Goal: Transaction & Acquisition: Purchase product/service

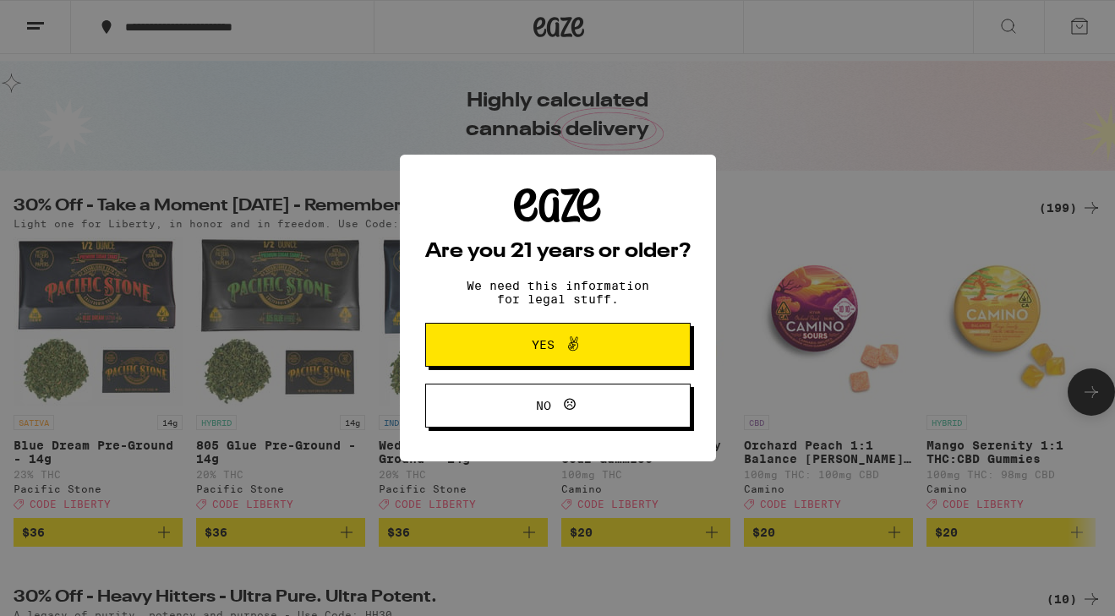
scroll to position [74, 0]
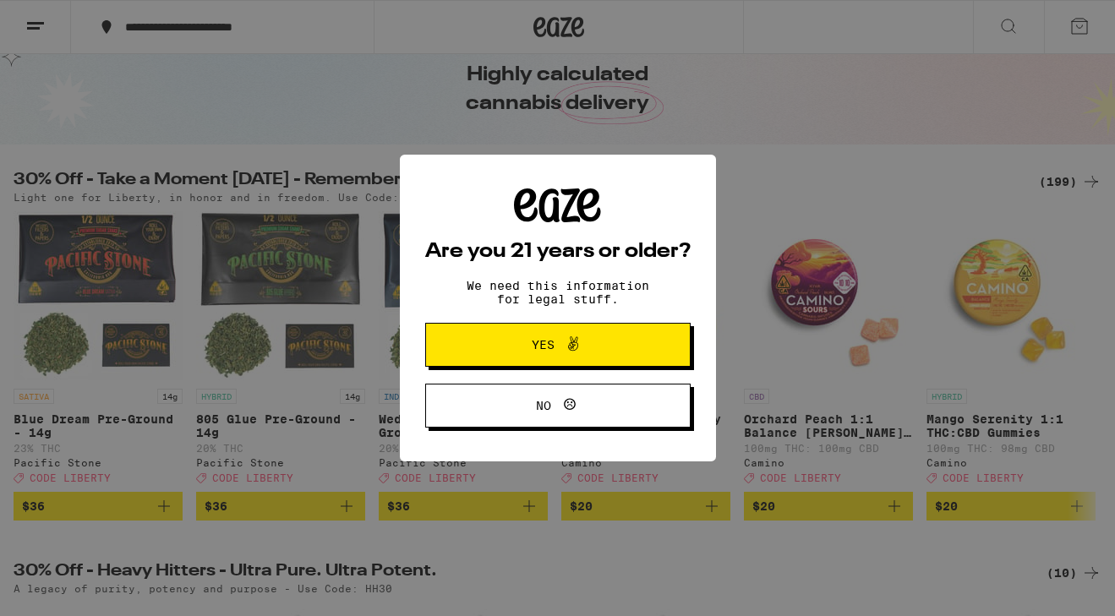
click at [641, 356] on button "Yes" at bounding box center [558, 345] width 266 height 44
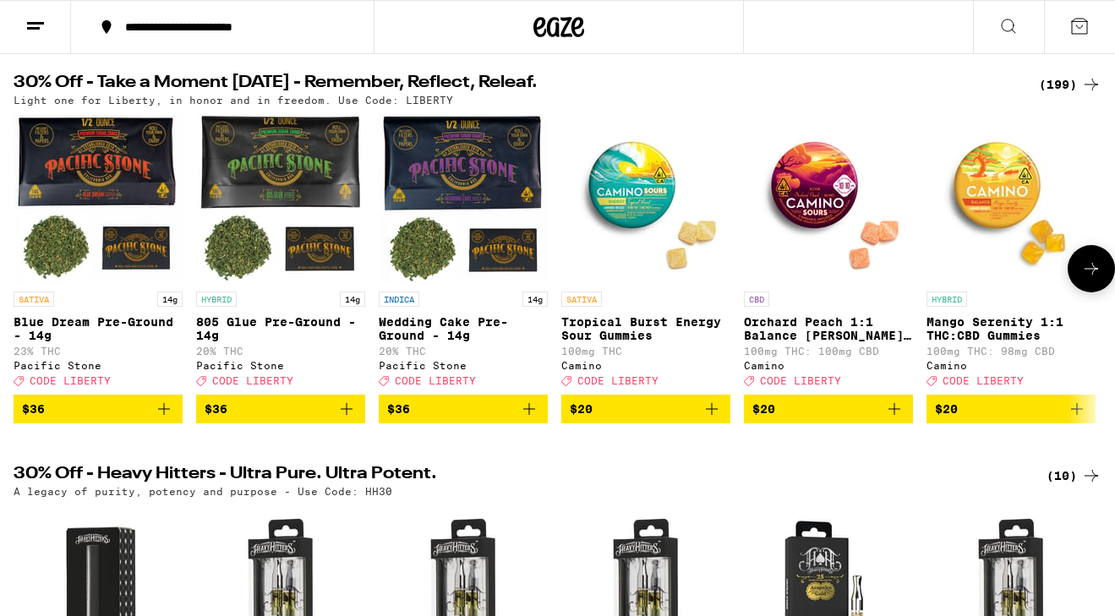
scroll to position [168, 0]
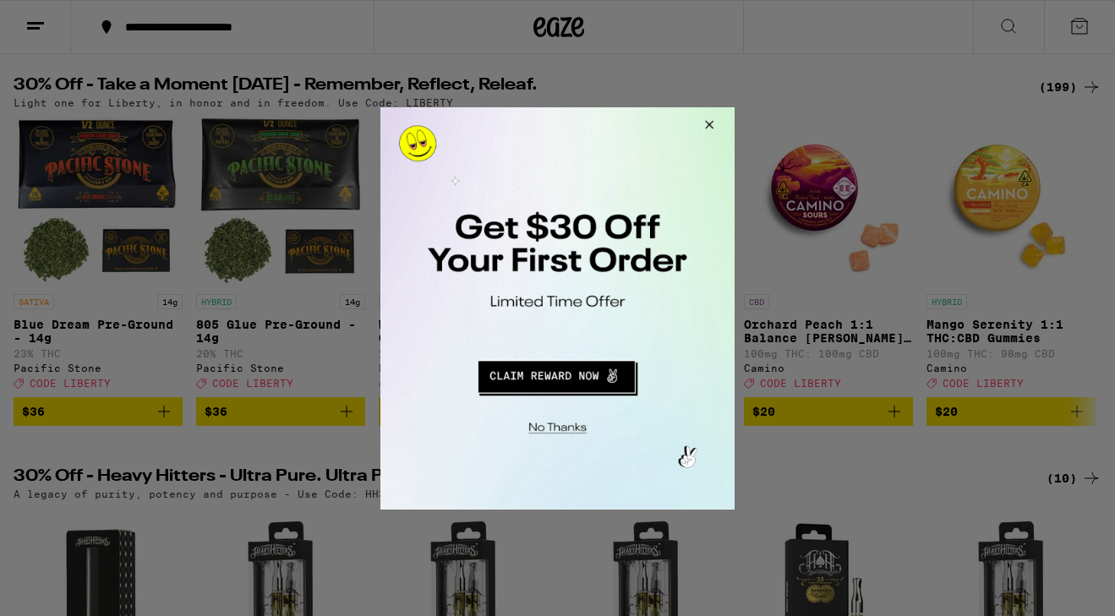
click at [712, 129] on button "Close Modal" at bounding box center [707, 127] width 46 height 41
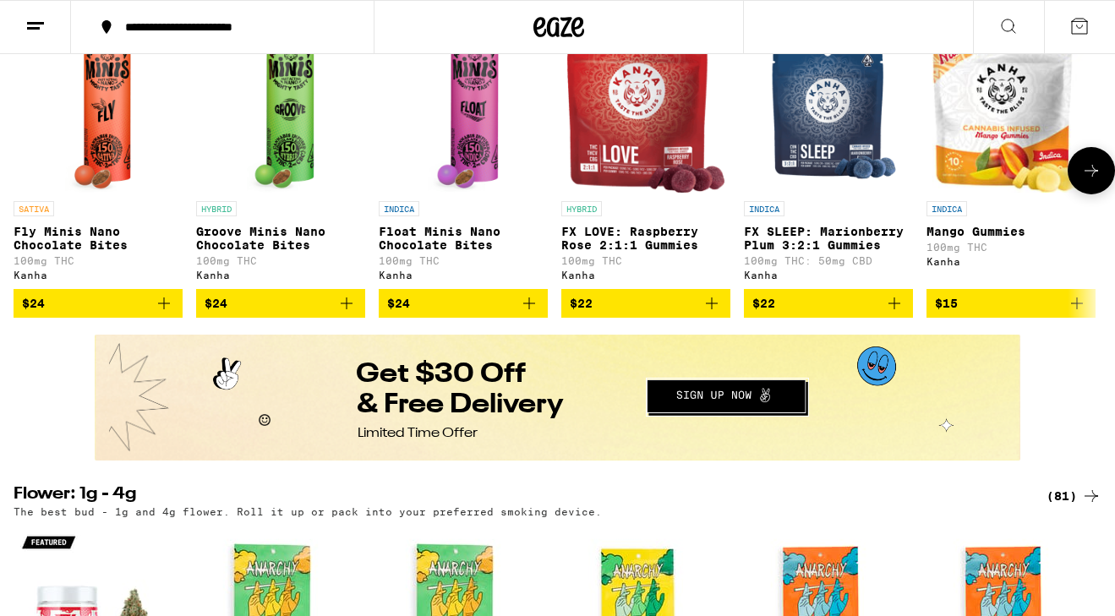
scroll to position [1033, 0]
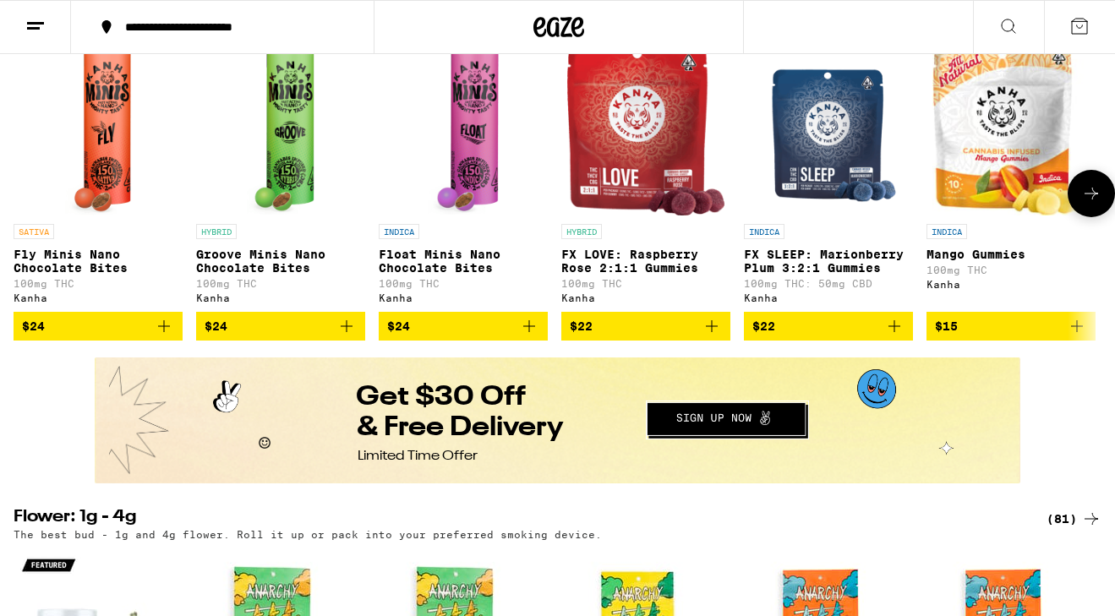
click at [674, 275] on p "FX LOVE: Raspberry Rose 2:1:1 Gummies" at bounding box center [646, 261] width 169 height 27
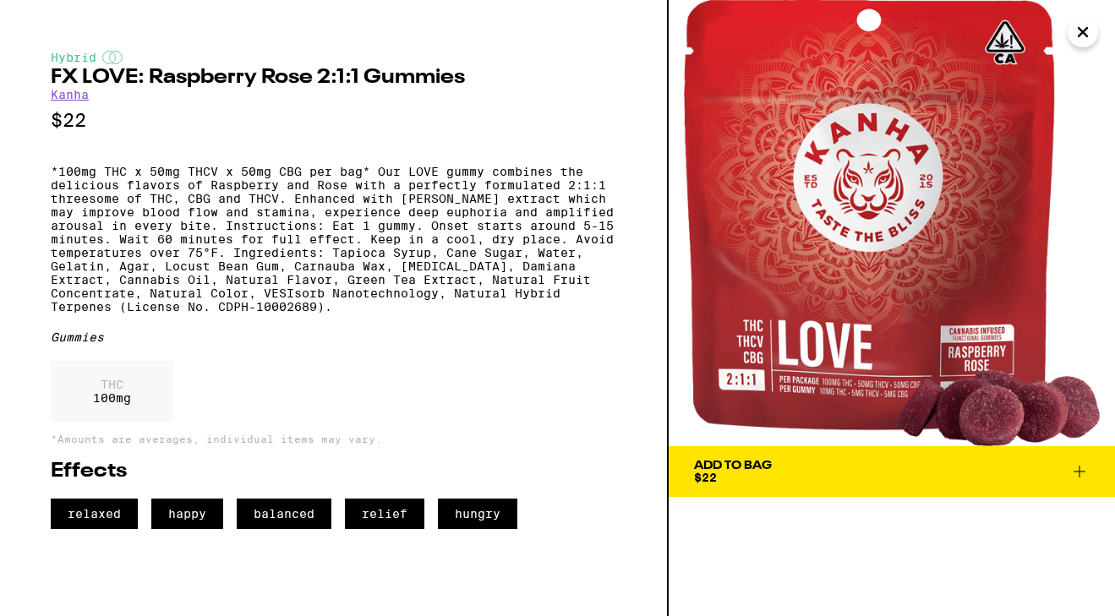
click at [621, 226] on div "Hybrid FX LOVE: Raspberry Rose 2:1:1 Gummies Kanha $22 *100mg THC x 50mg THCV x…" at bounding box center [334, 308] width 669 height 616
click at [1077, 35] on icon "Close" at bounding box center [1083, 31] width 20 height 25
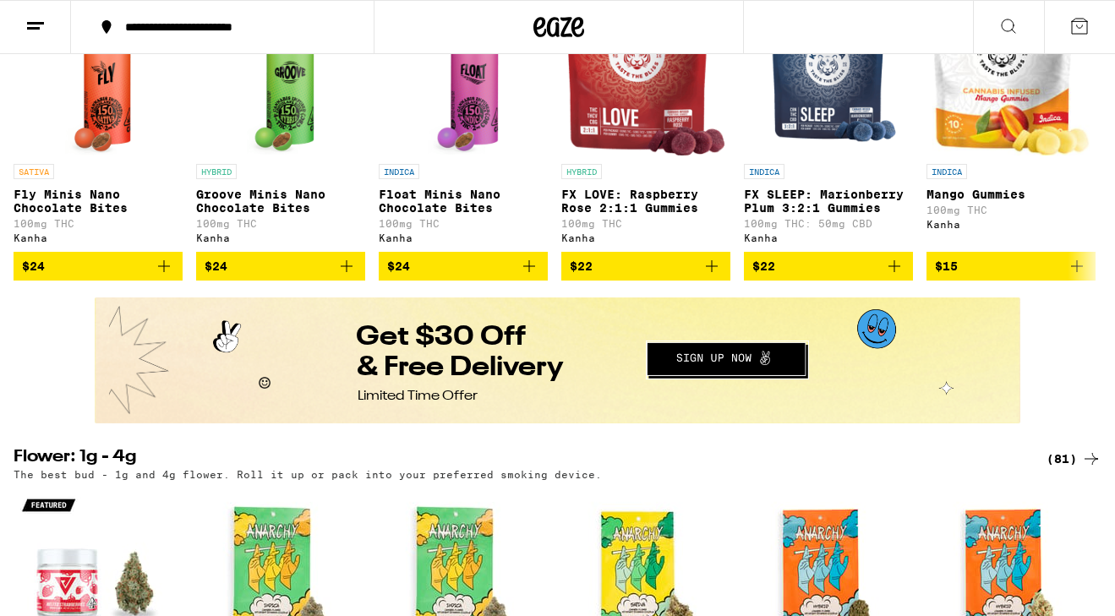
scroll to position [1065, 0]
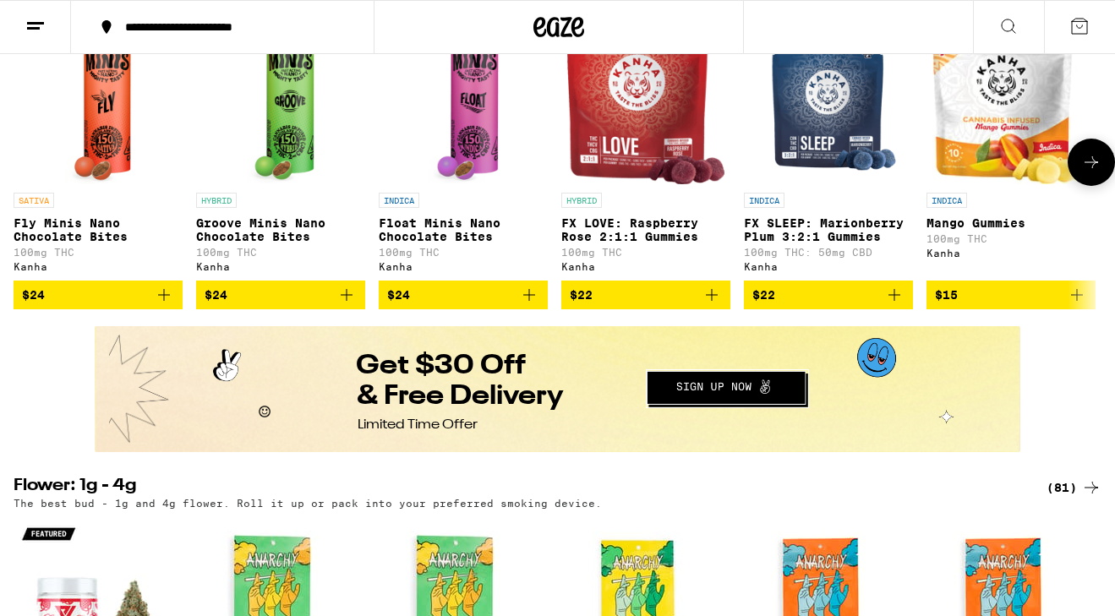
click at [671, 149] on img "Open page for FX LOVE: Raspberry Rose 2:1:1 Gummies from Kanha" at bounding box center [646, 99] width 158 height 169
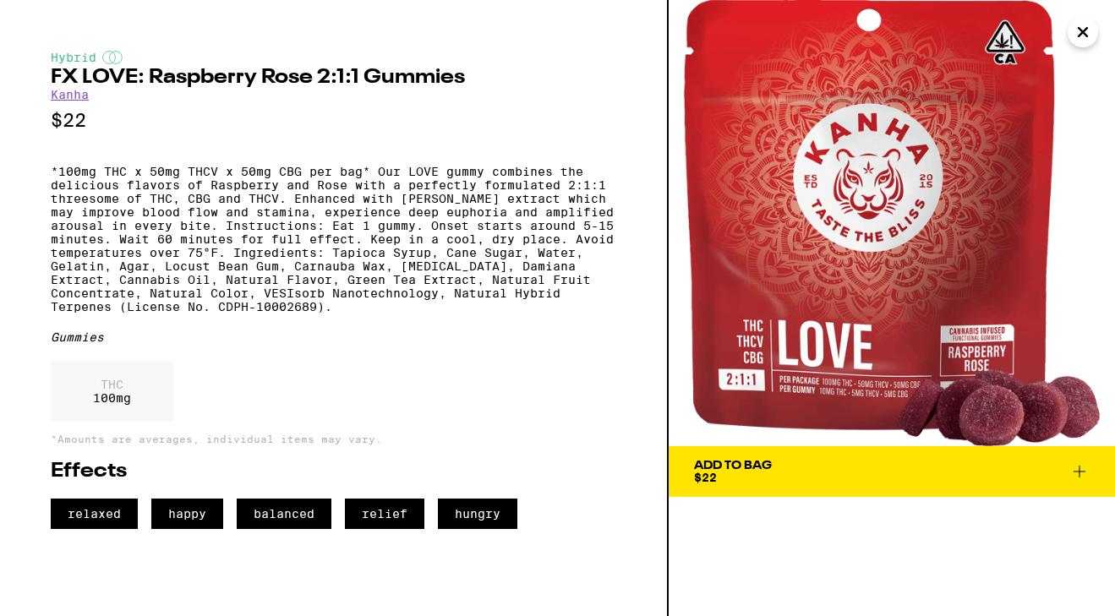
click at [771, 136] on img at bounding box center [892, 223] width 447 height 447
click at [1075, 485] on button "Add To Bag $22" at bounding box center [892, 472] width 447 height 51
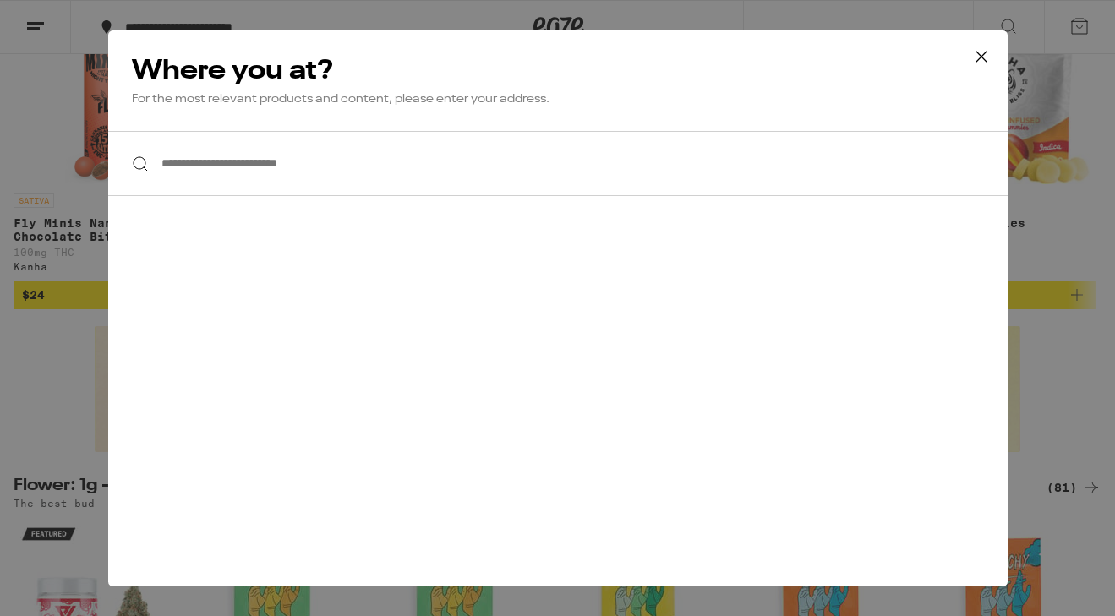
click at [974, 52] on icon at bounding box center [981, 56] width 25 height 25
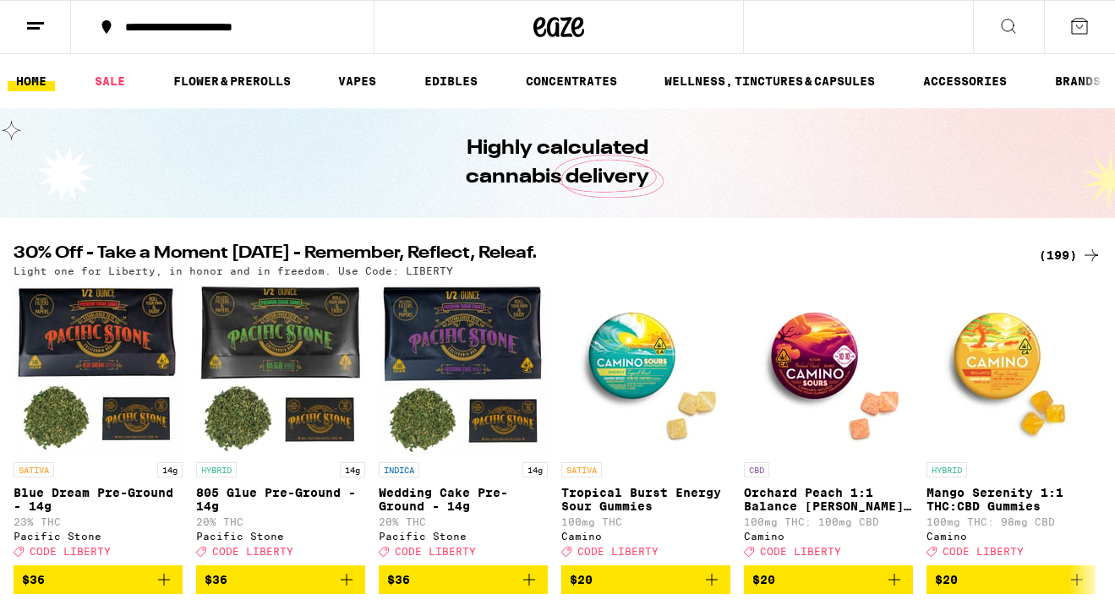
click at [1075, 29] on icon at bounding box center [1080, 26] width 20 height 20
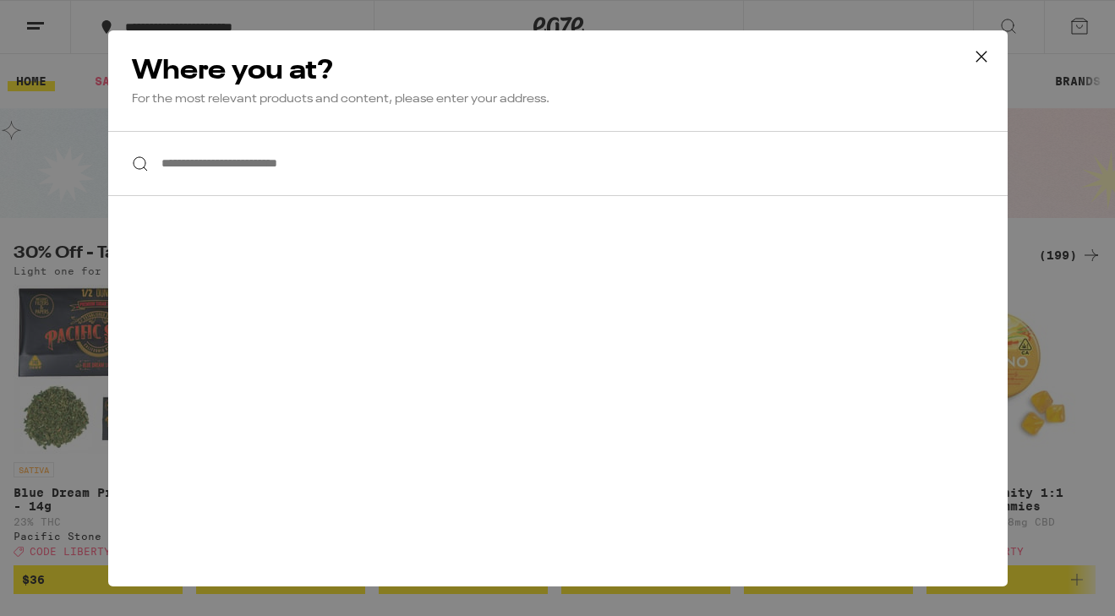
click at [982, 51] on icon at bounding box center [981, 56] width 25 height 25
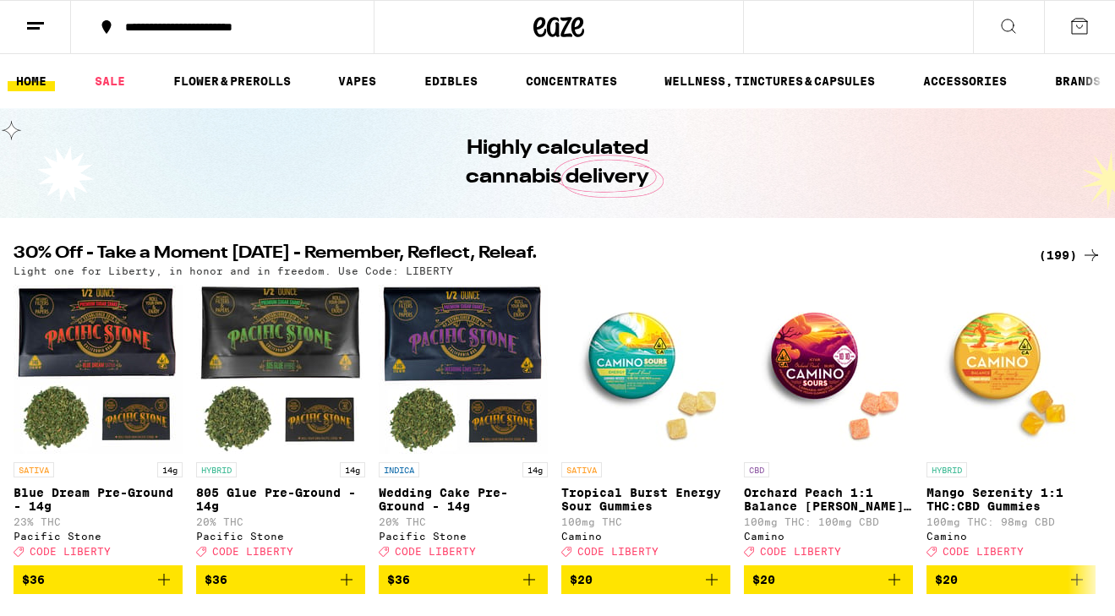
click at [43, 25] on icon at bounding box center [35, 26] width 20 height 20
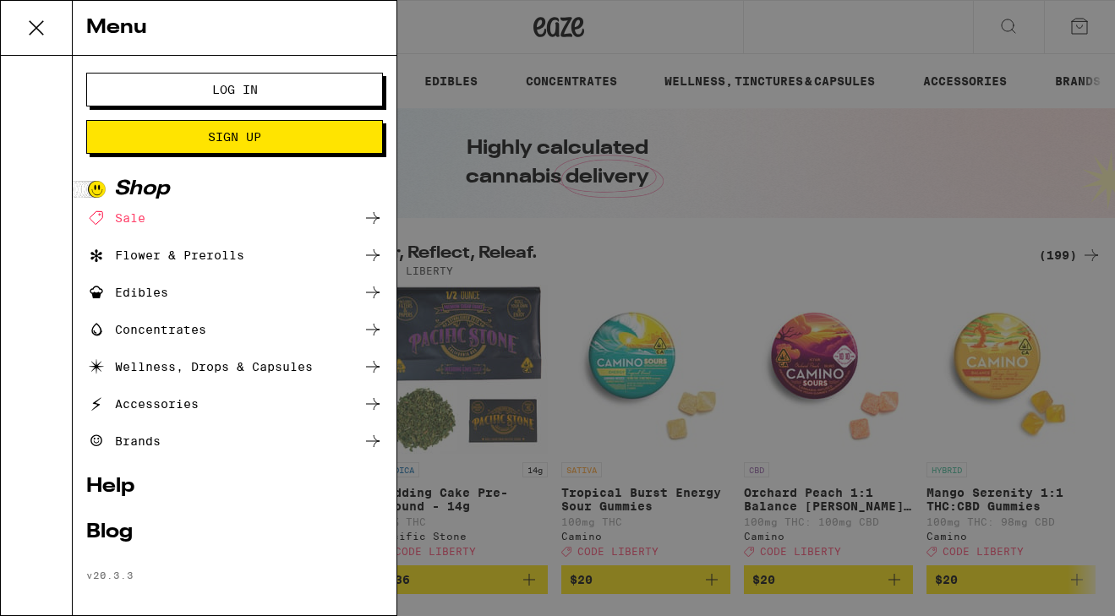
click at [172, 82] on button "Log In" at bounding box center [234, 90] width 297 height 34
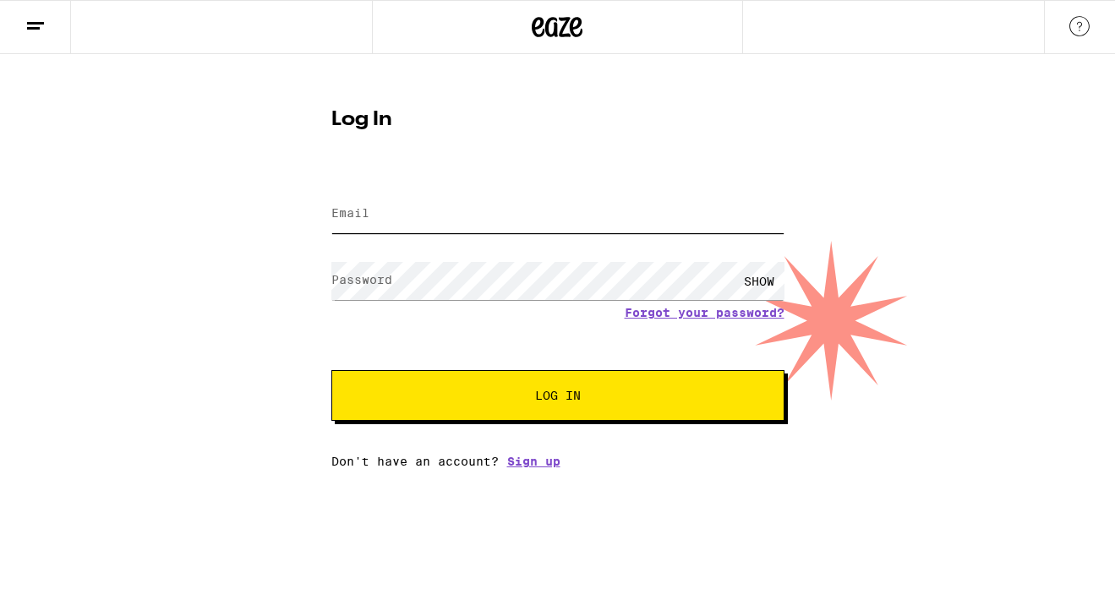
type input "[EMAIL_ADDRESS][DOMAIN_NAME]"
click at [557, 397] on button "Log In" at bounding box center [557, 395] width 453 height 51
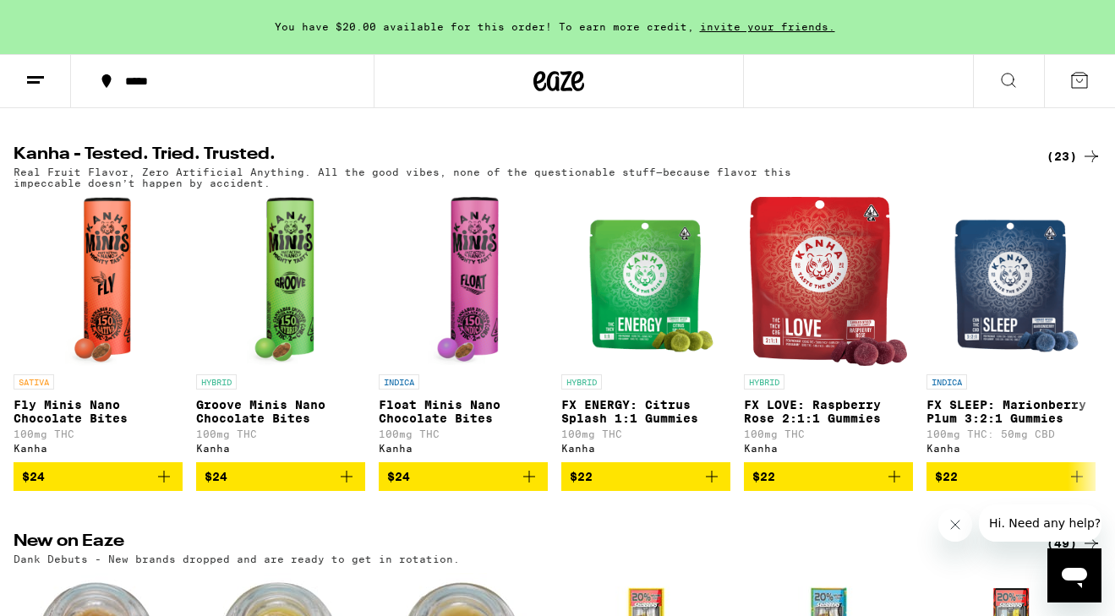
scroll to position [939, 0]
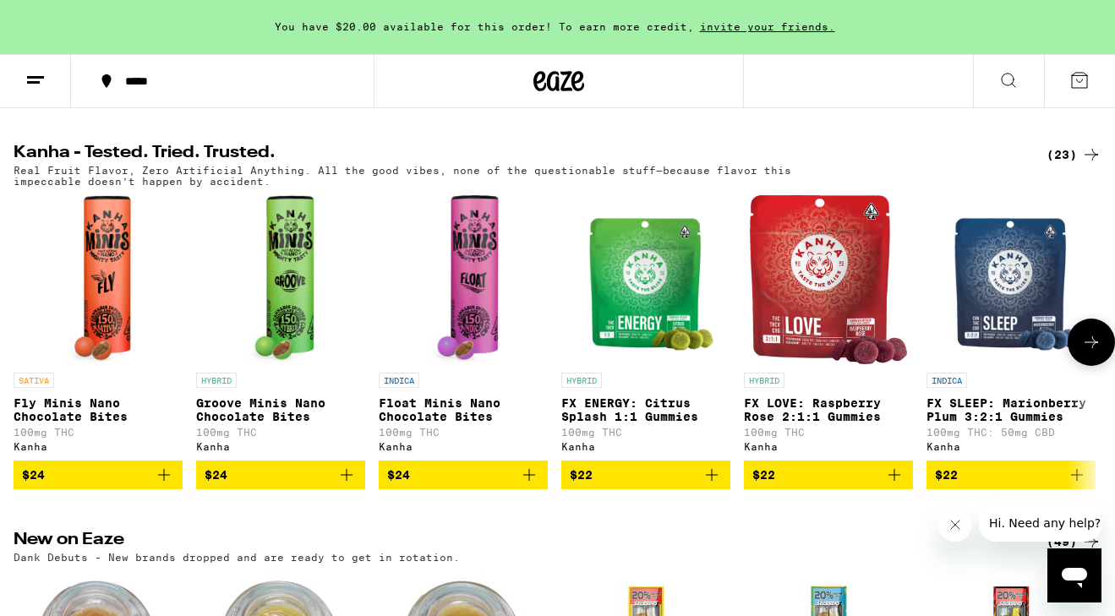
click at [836, 302] on img "Open page for FX LOVE: Raspberry Rose 2:1:1 Gummies from Kanha" at bounding box center [828, 279] width 157 height 169
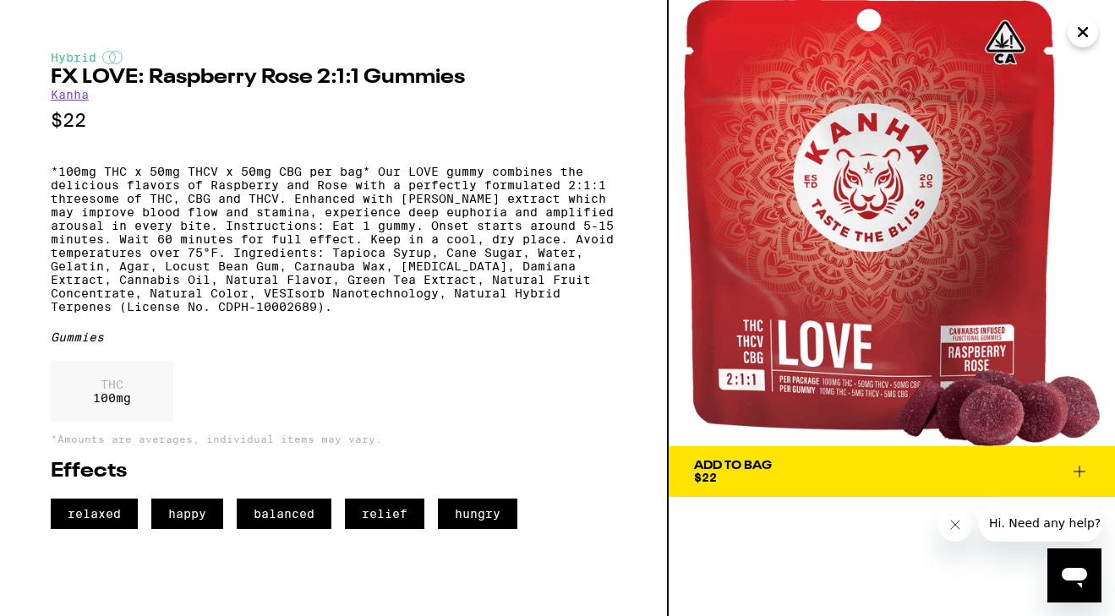
click at [1060, 474] on span "Add To Bag $22" at bounding box center [892, 472] width 396 height 24
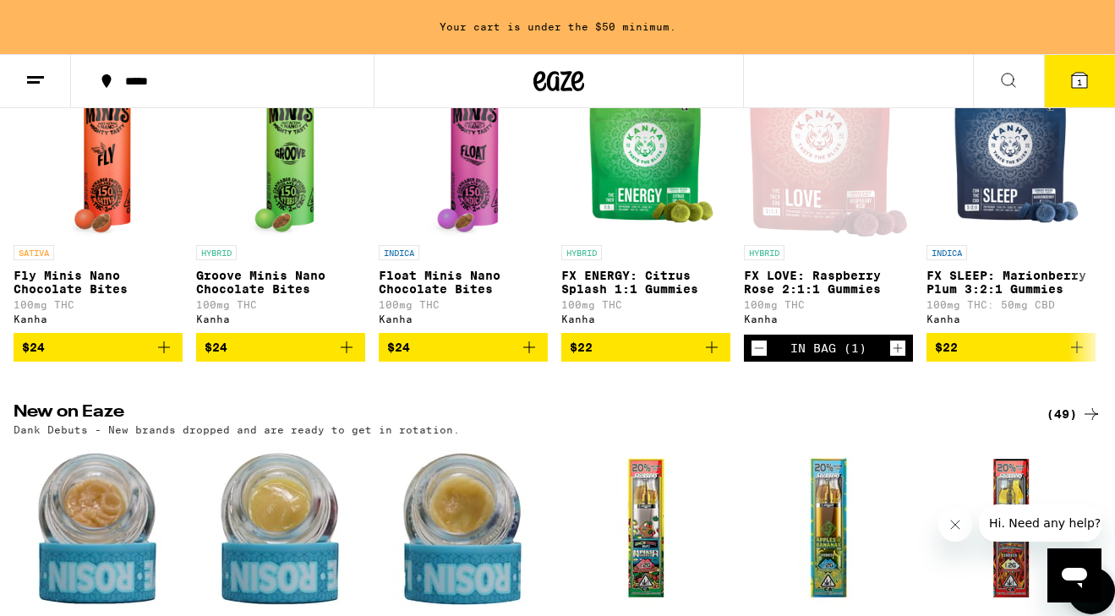
scroll to position [1055, 0]
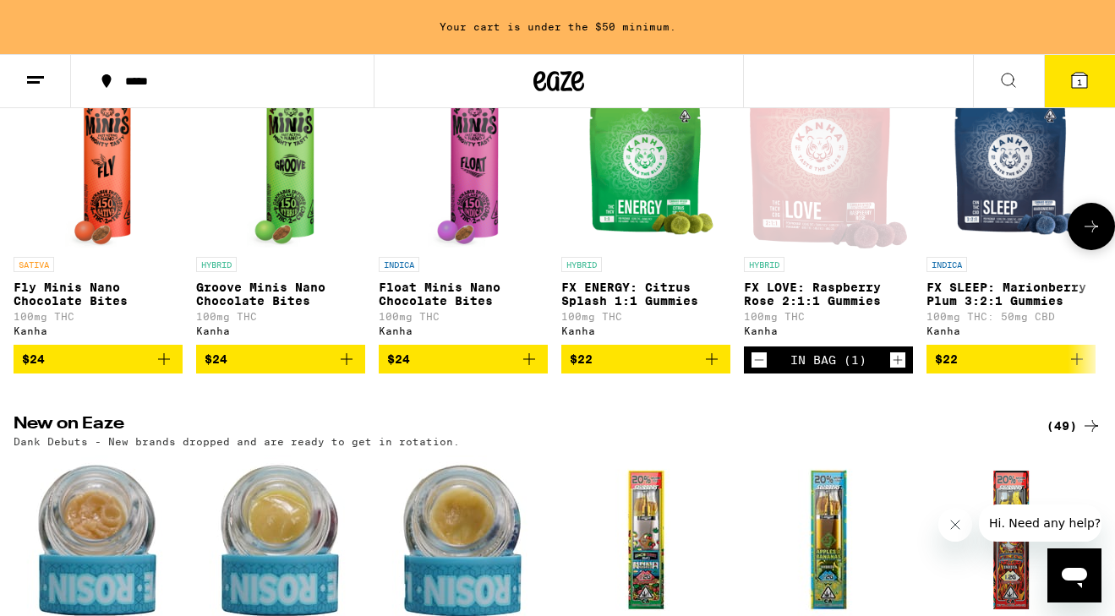
click at [1086, 237] on icon at bounding box center [1092, 226] width 20 height 20
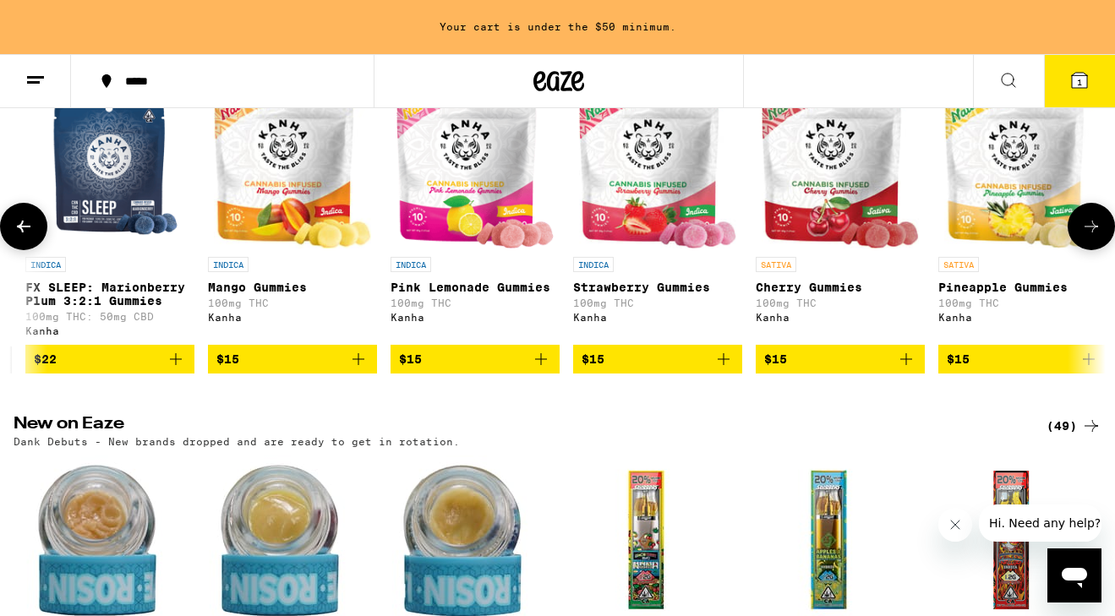
scroll to position [0, 904]
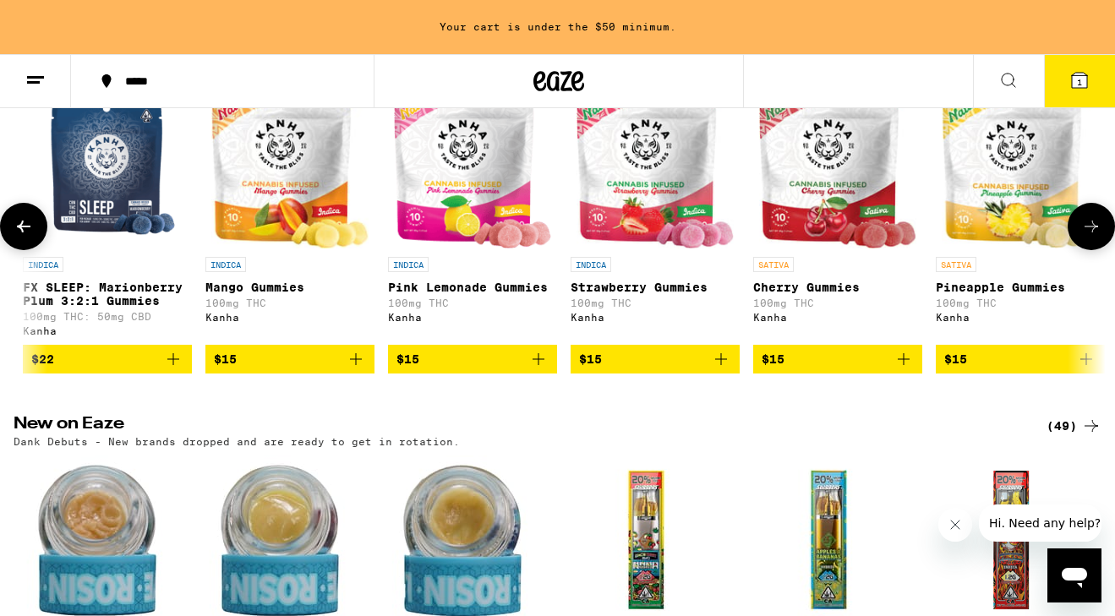
click at [1086, 237] on icon at bounding box center [1092, 226] width 20 height 20
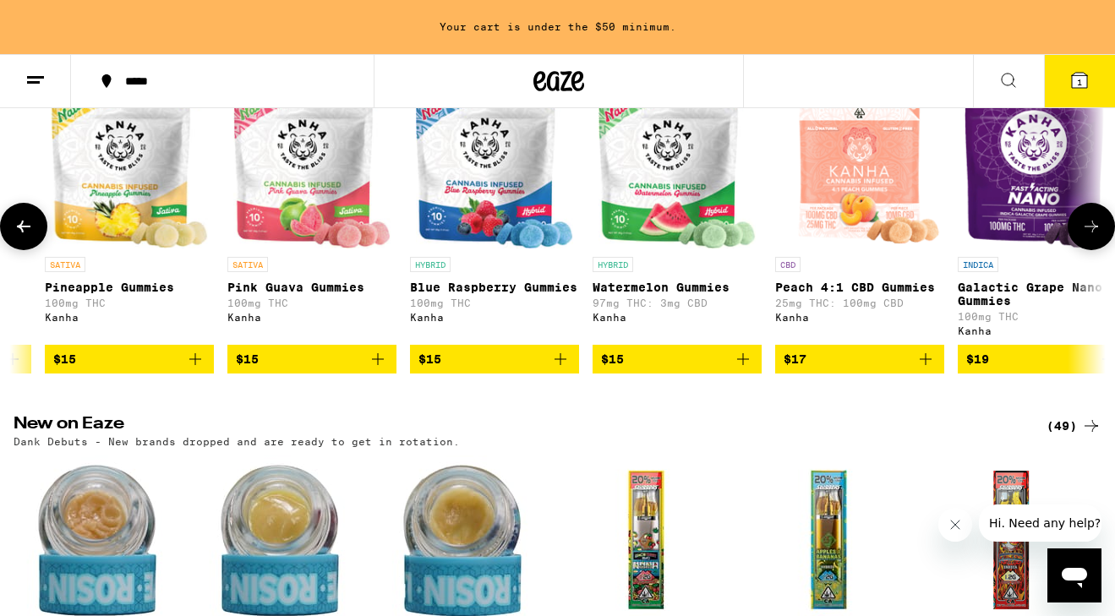
scroll to position [0, 1808]
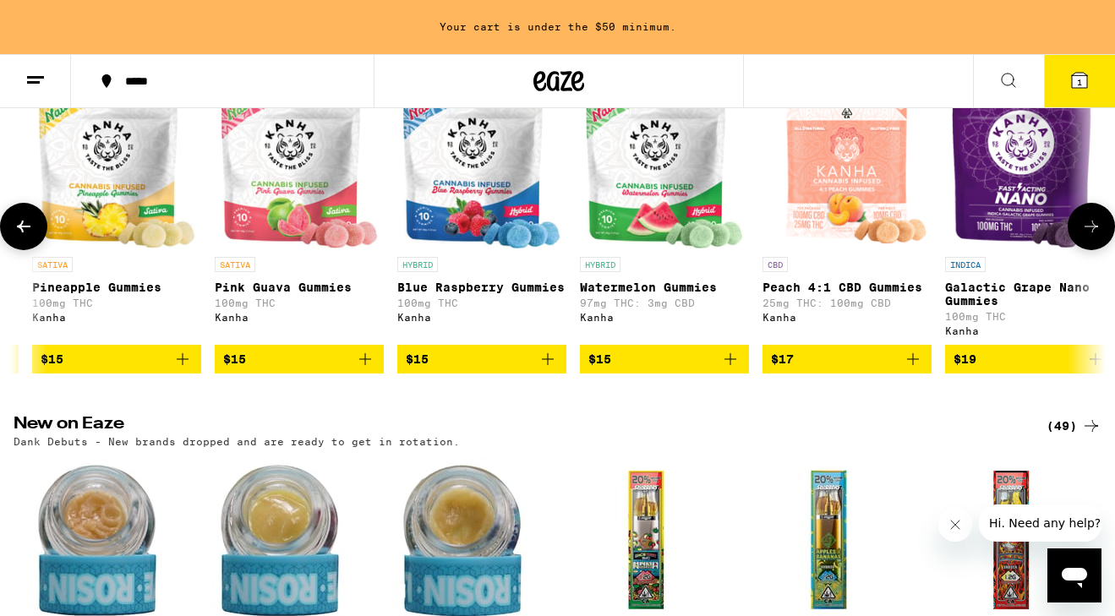
click at [1023, 200] on img "Open page for Galactic Grape Nano Gummies from Kanha" at bounding box center [1030, 163] width 158 height 169
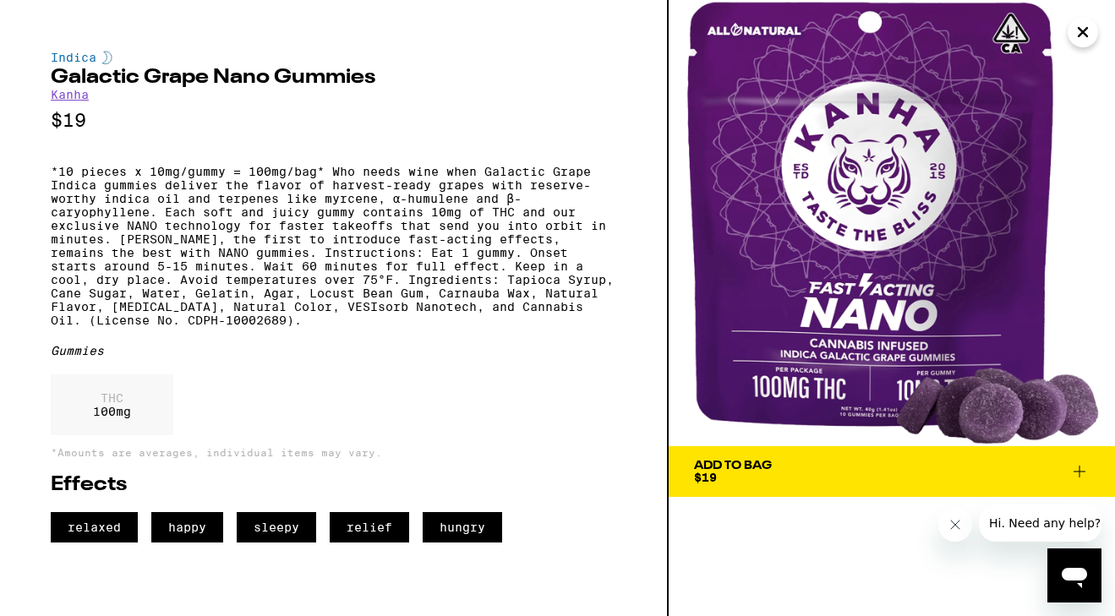
click at [1084, 29] on icon "Close" at bounding box center [1083, 31] width 20 height 25
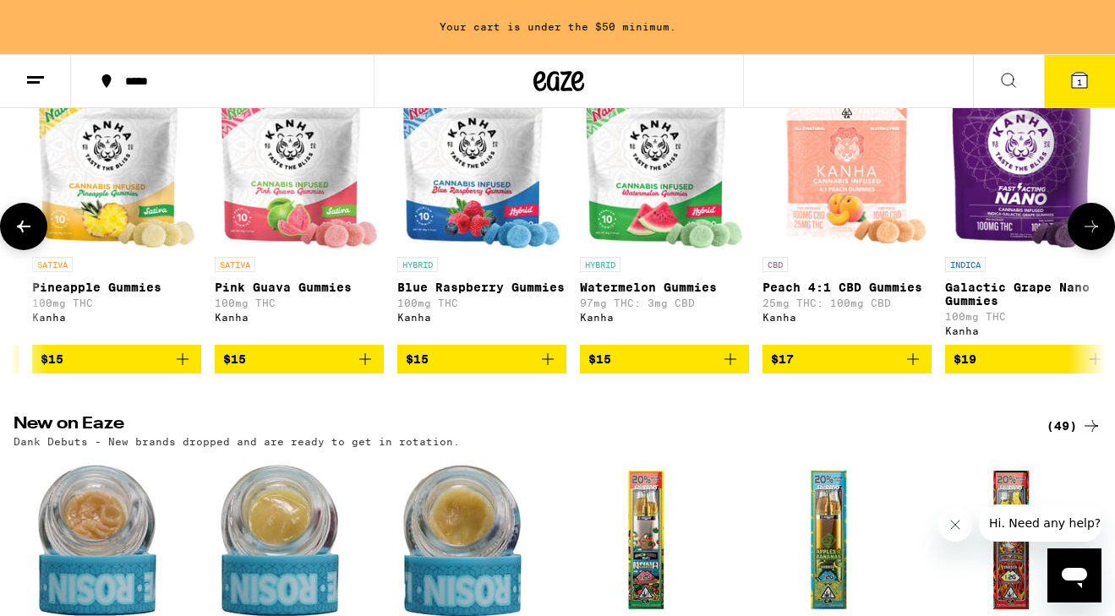
click at [1091, 233] on icon at bounding box center [1092, 227] width 14 height 12
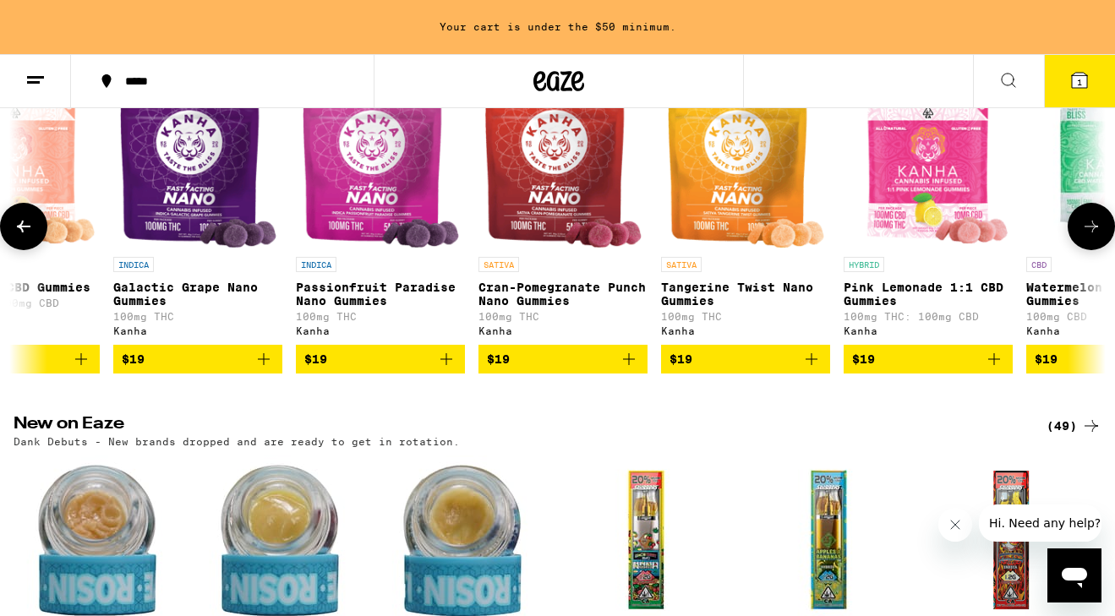
scroll to position [0, 2712]
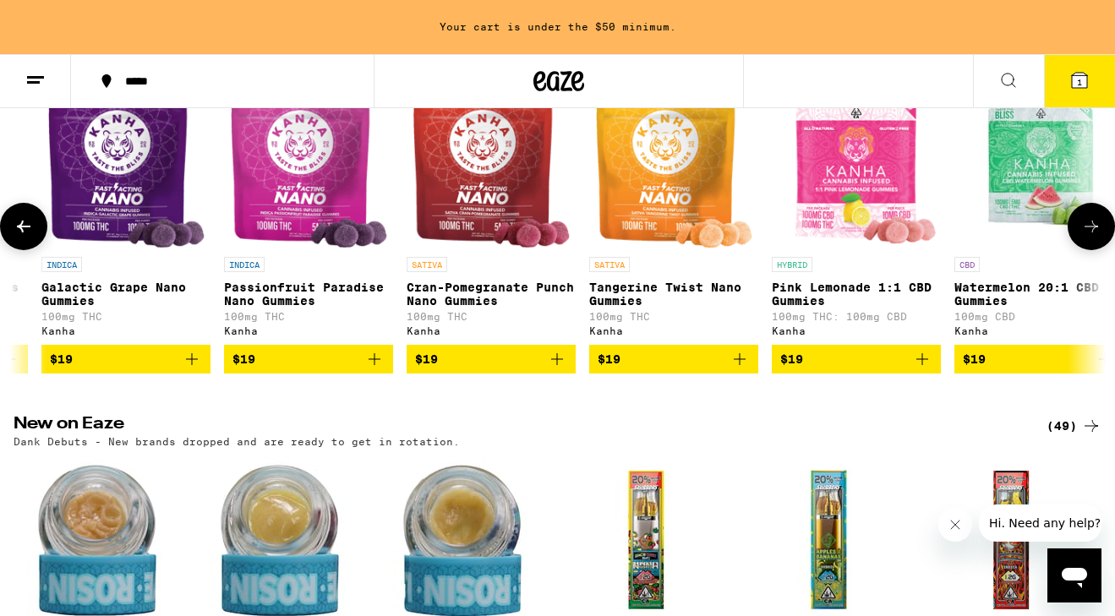
click at [1082, 237] on icon at bounding box center [1092, 226] width 20 height 20
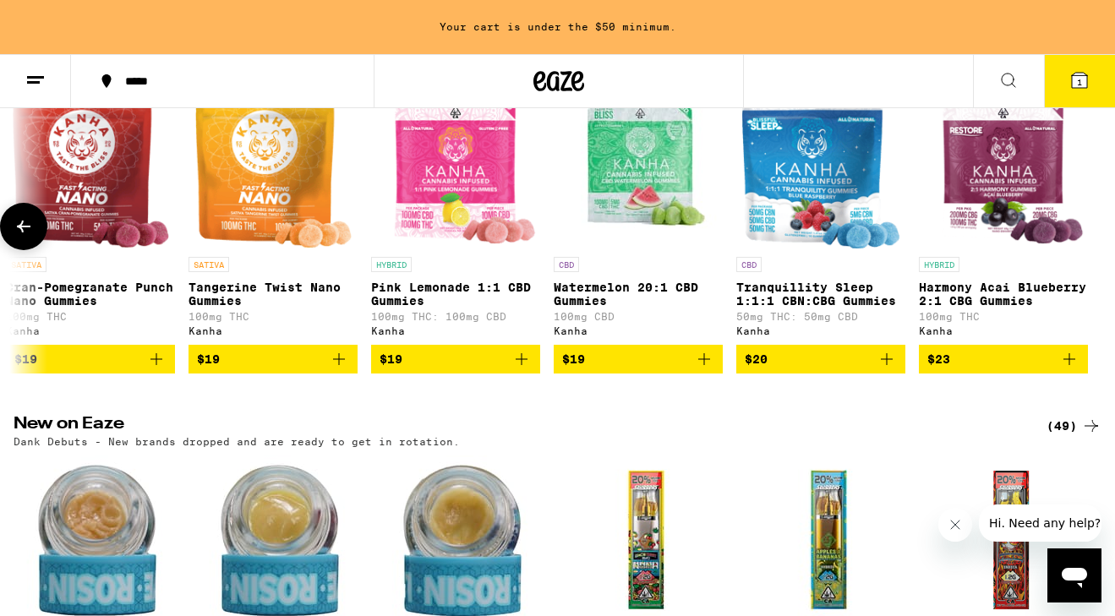
click at [1044, 188] on img "Open page for Harmony Acai Blueberry 2:1 CBG Gummies from Kanha" at bounding box center [1004, 163] width 166 height 169
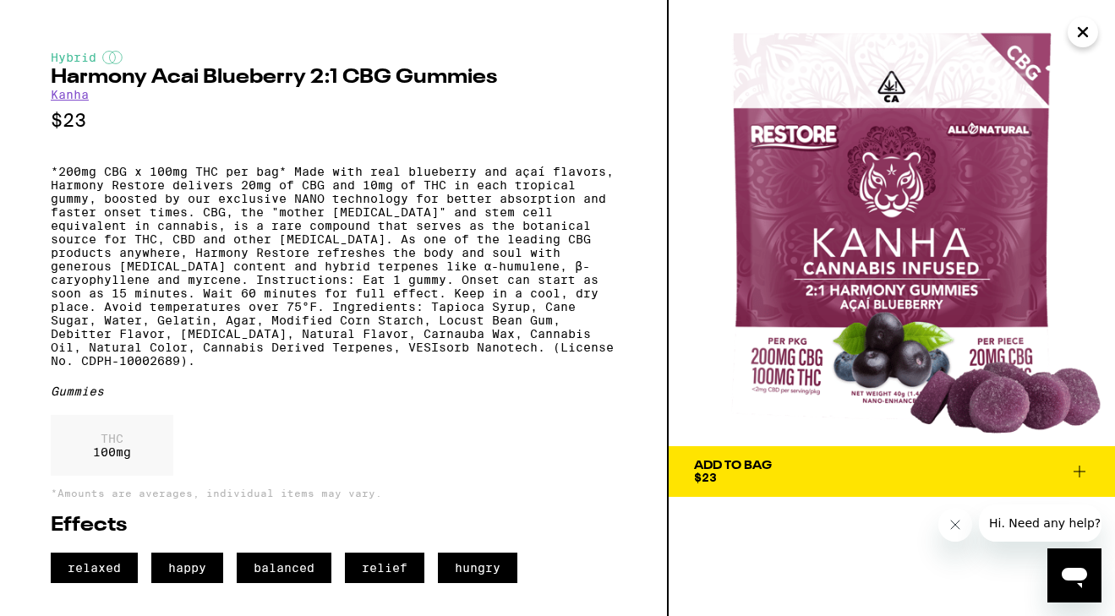
click at [1097, 21] on img at bounding box center [892, 223] width 447 height 447
click at [1088, 28] on icon "Close" at bounding box center [1083, 32] width 8 height 8
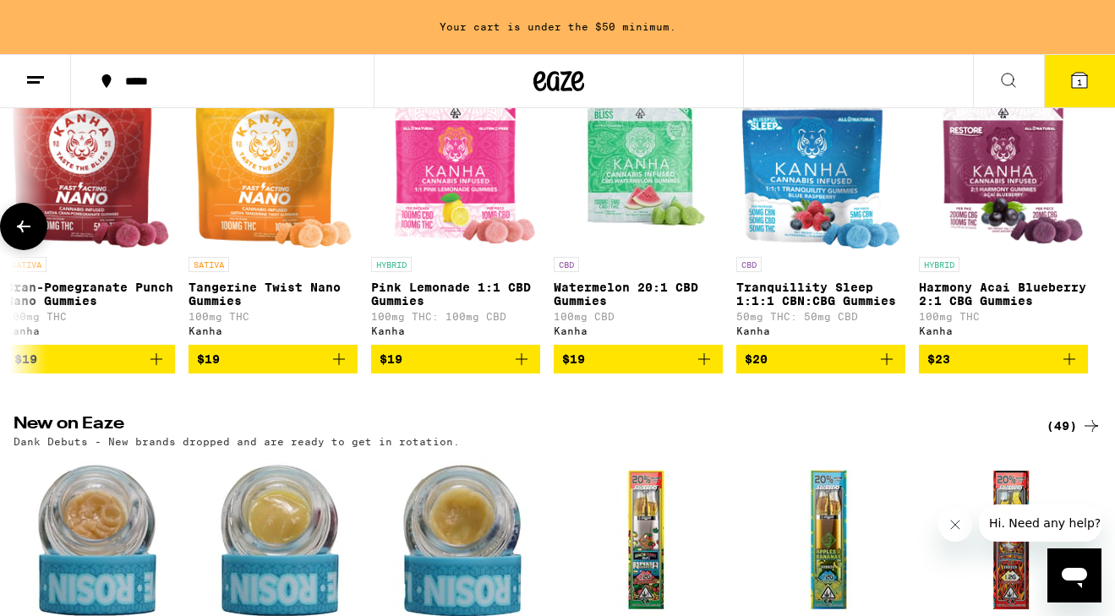
click at [821, 167] on img "Open page for Tranquillity Sleep 1:1:1 CBN:CBG Gummies from Kanha" at bounding box center [821, 163] width 158 height 169
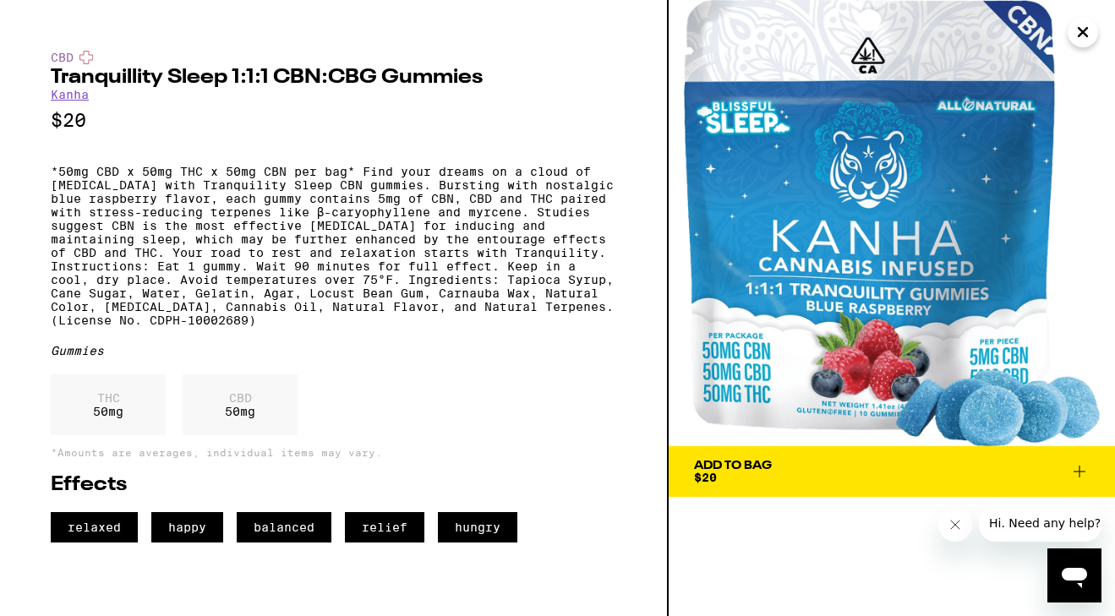
click at [1076, 39] on icon "Close" at bounding box center [1083, 31] width 20 height 25
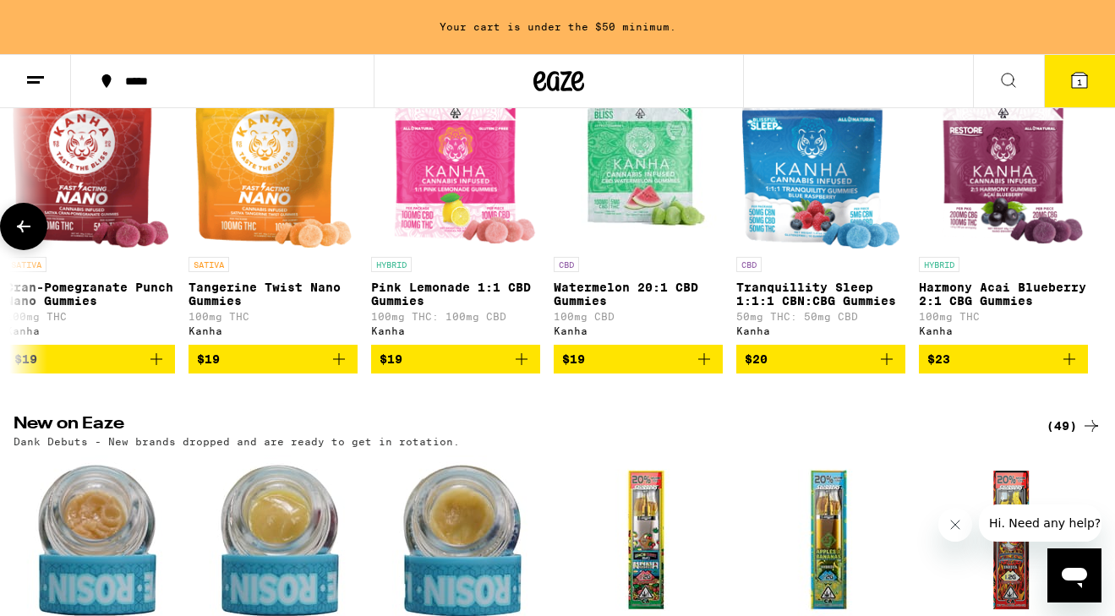
click at [685, 154] on img "Open page for Watermelon 20:1 CBD Gummies from Kanha" at bounding box center [638, 163] width 169 height 169
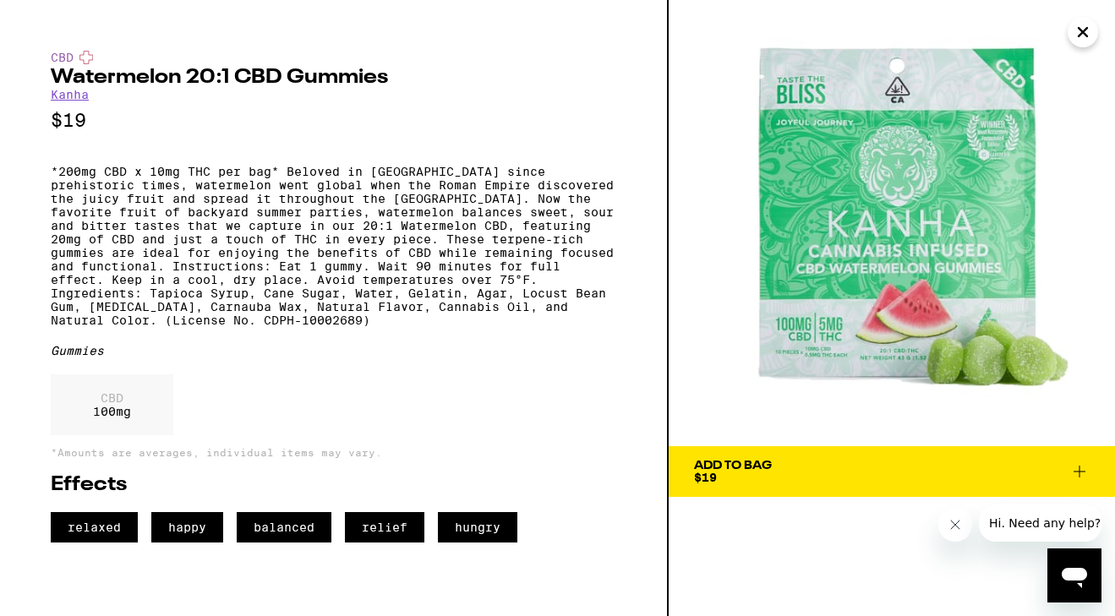
click at [1086, 22] on icon "Close" at bounding box center [1083, 31] width 20 height 25
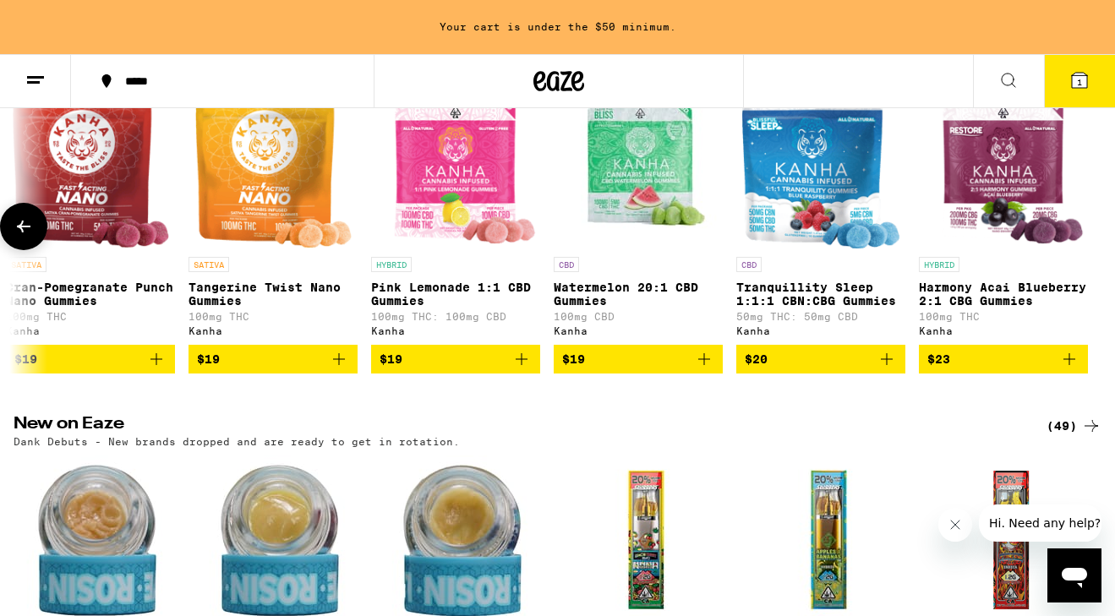
click at [23, 233] on icon at bounding box center [24, 227] width 14 height 12
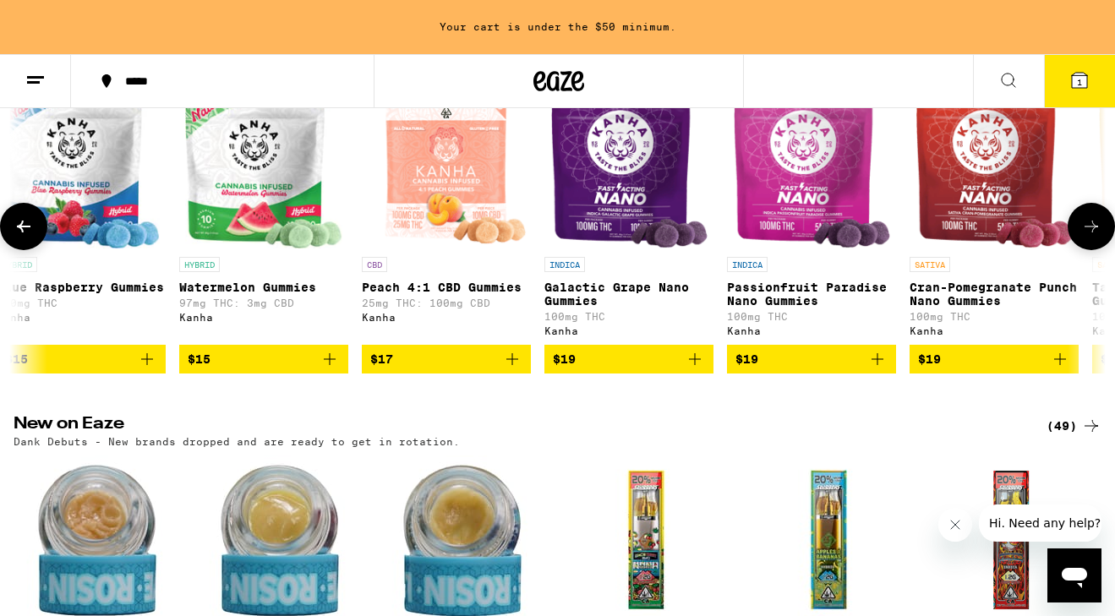
click at [994, 186] on img "Open page for Cran-Pomegranate Punch Nano Gummies from Kanha" at bounding box center [995, 163] width 158 height 169
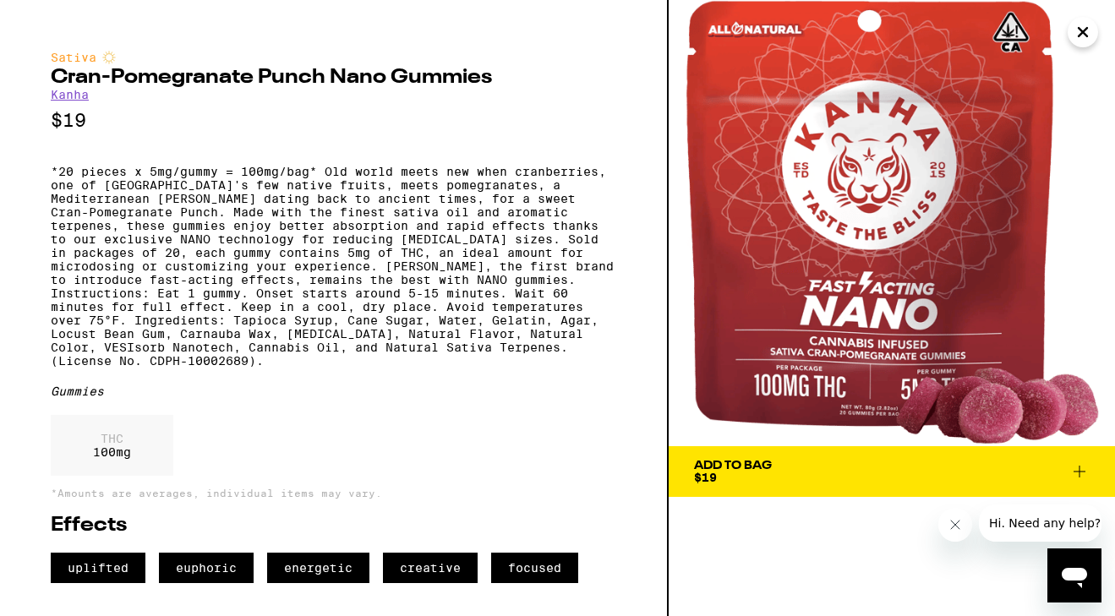
click at [1089, 31] on icon "Close" at bounding box center [1083, 31] width 20 height 25
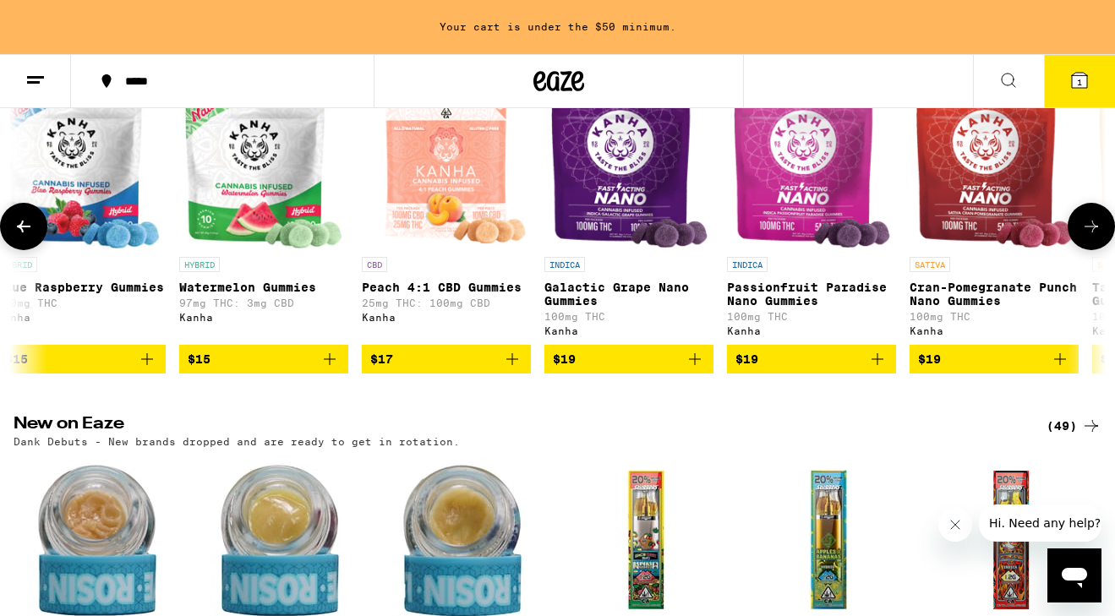
click at [36, 250] on button at bounding box center [23, 226] width 47 height 47
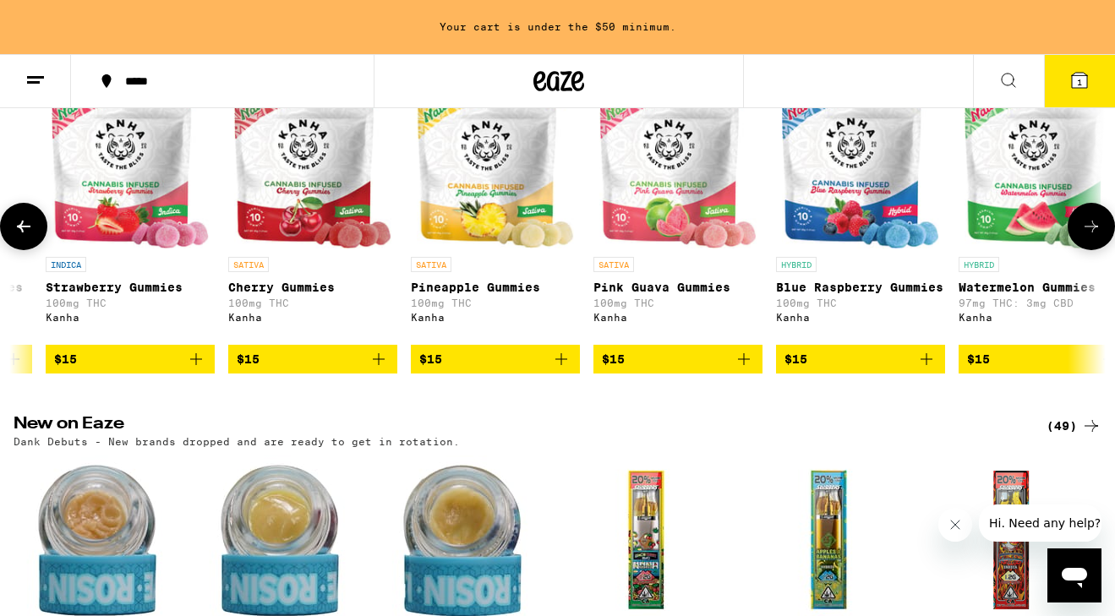
scroll to position [0, 1305]
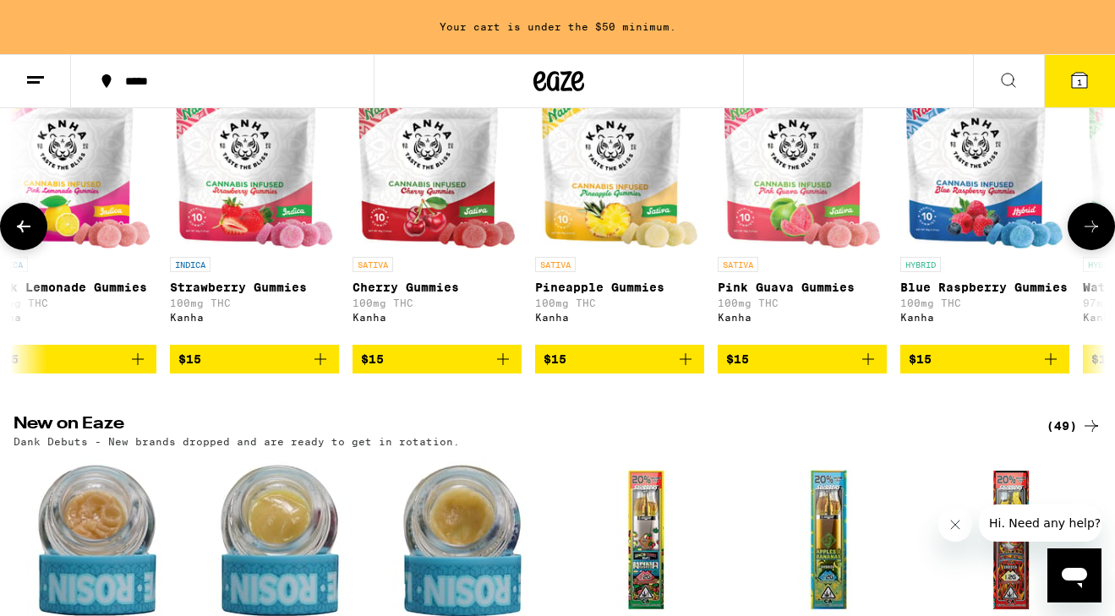
click at [36, 250] on button at bounding box center [23, 226] width 47 height 47
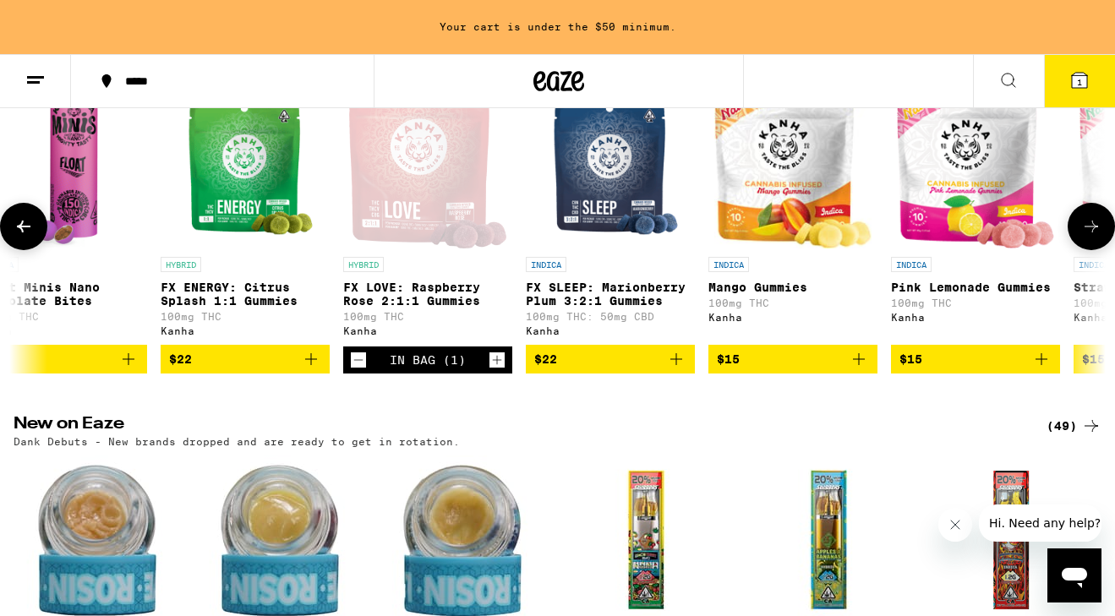
click at [1092, 237] on icon at bounding box center [1092, 226] width 20 height 20
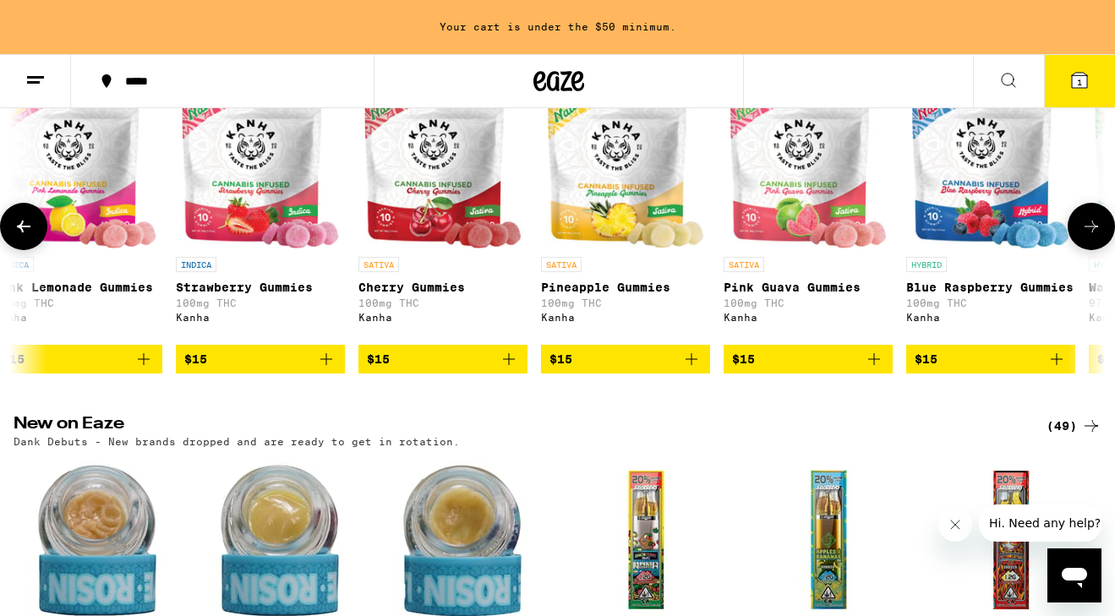
scroll to position [0, 1305]
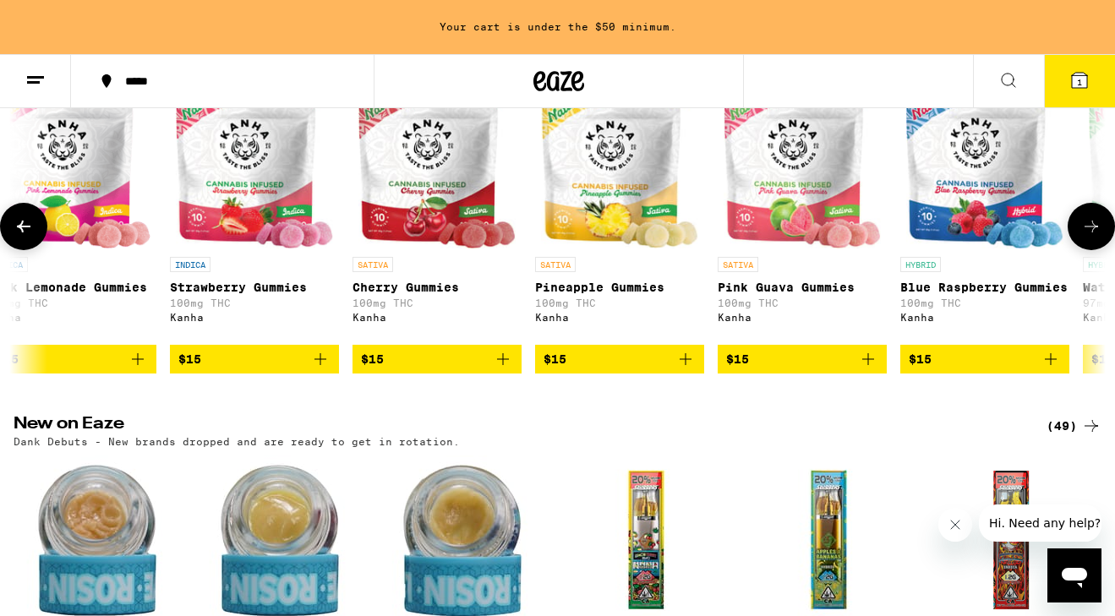
click at [1092, 237] on icon at bounding box center [1092, 226] width 20 height 20
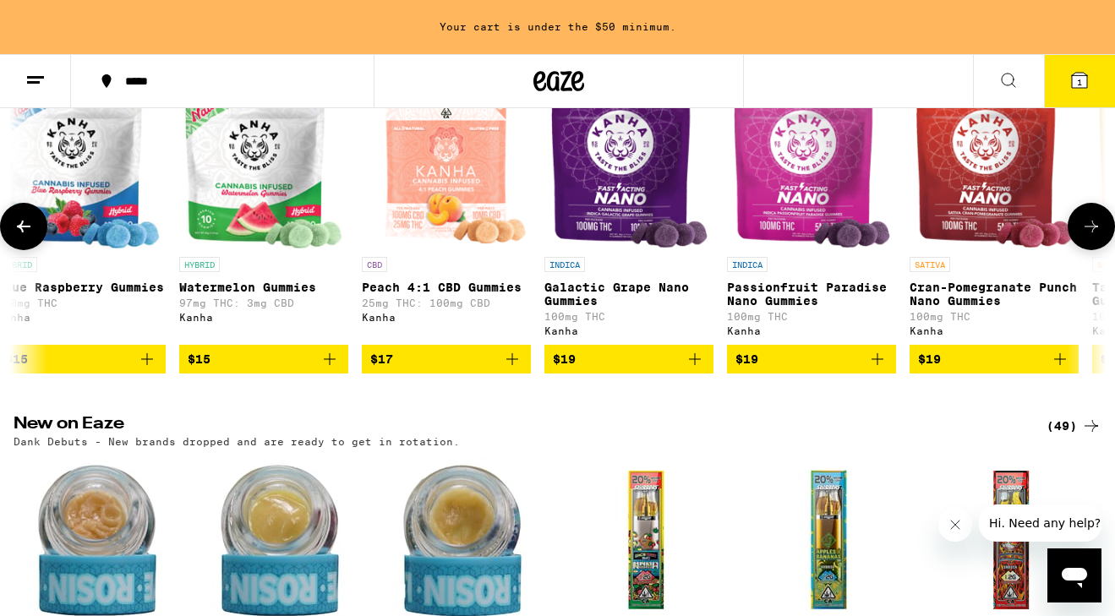
click at [1092, 237] on icon at bounding box center [1092, 226] width 20 height 20
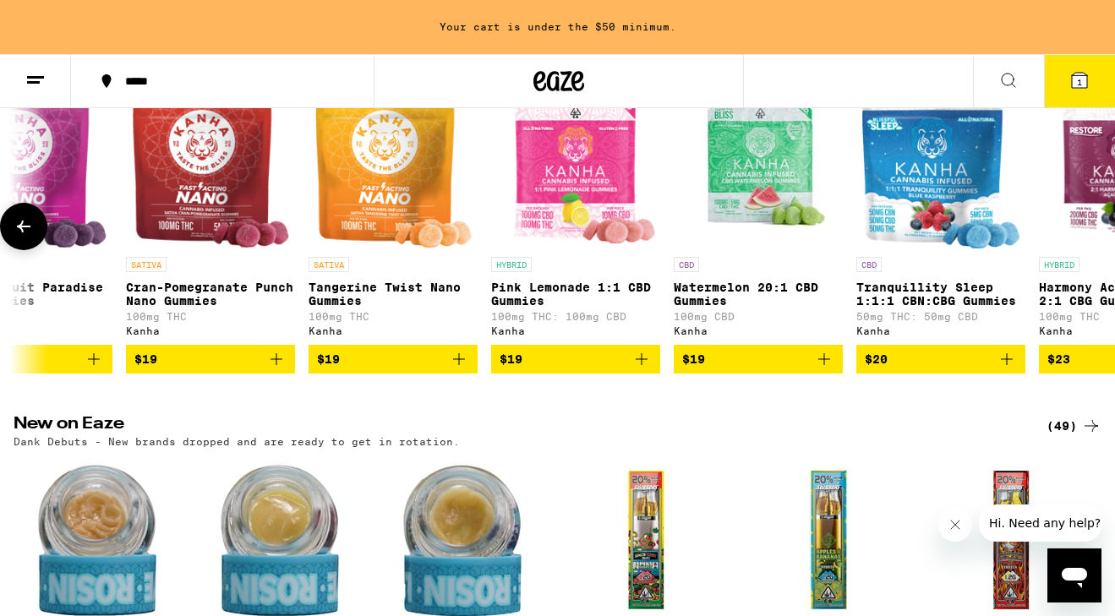
scroll to position [0, 3113]
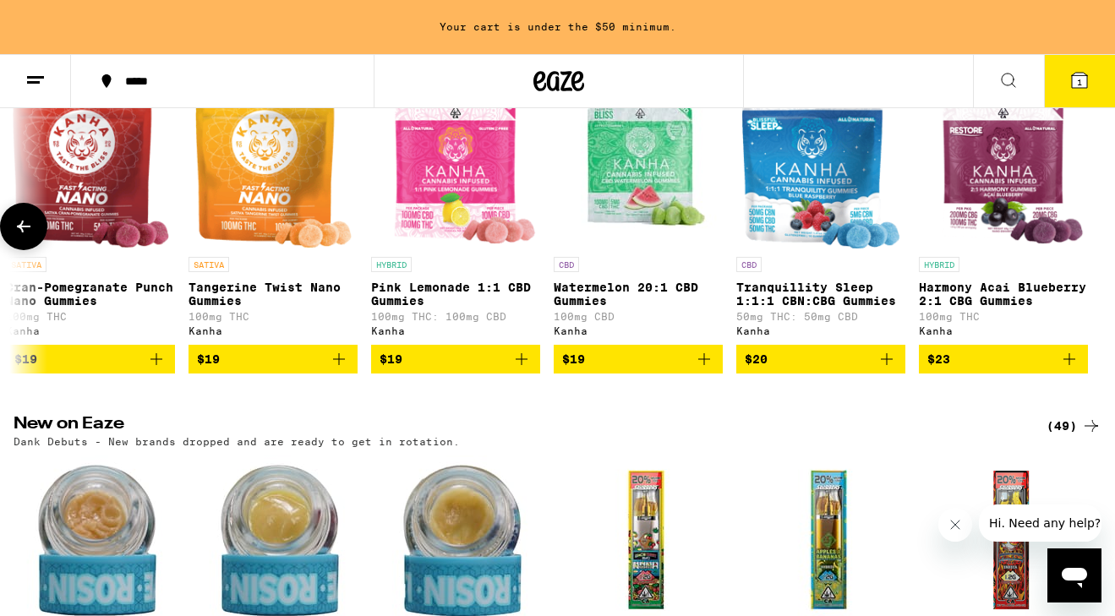
click at [259, 162] on img "Open page for Tangerine Twist Nano Gummies from Kanha" at bounding box center [274, 163] width 158 height 169
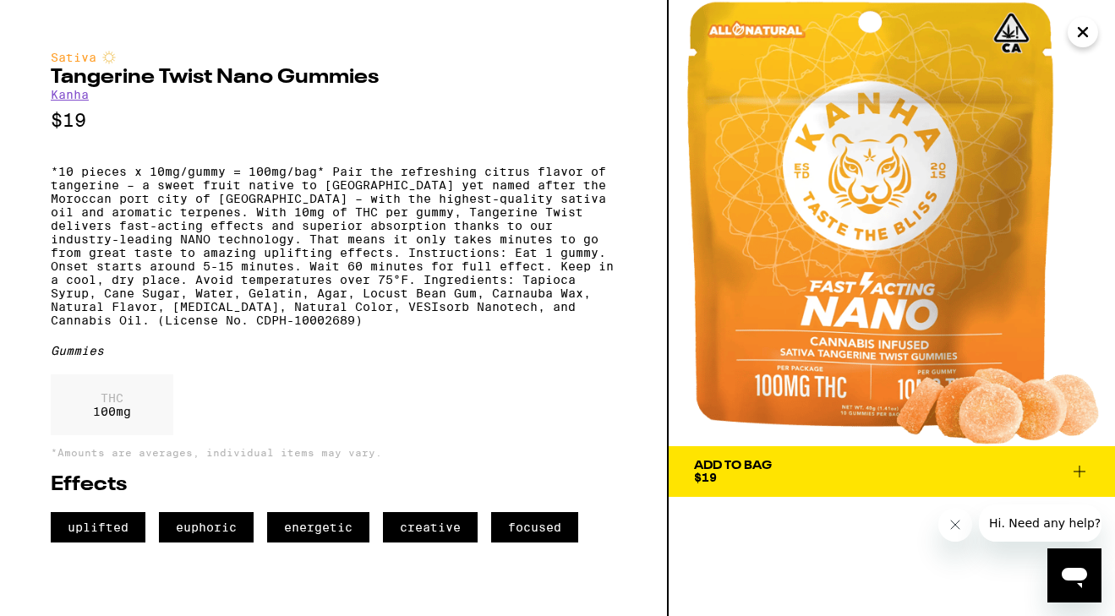
click at [1080, 26] on icon "Close" at bounding box center [1083, 31] width 20 height 25
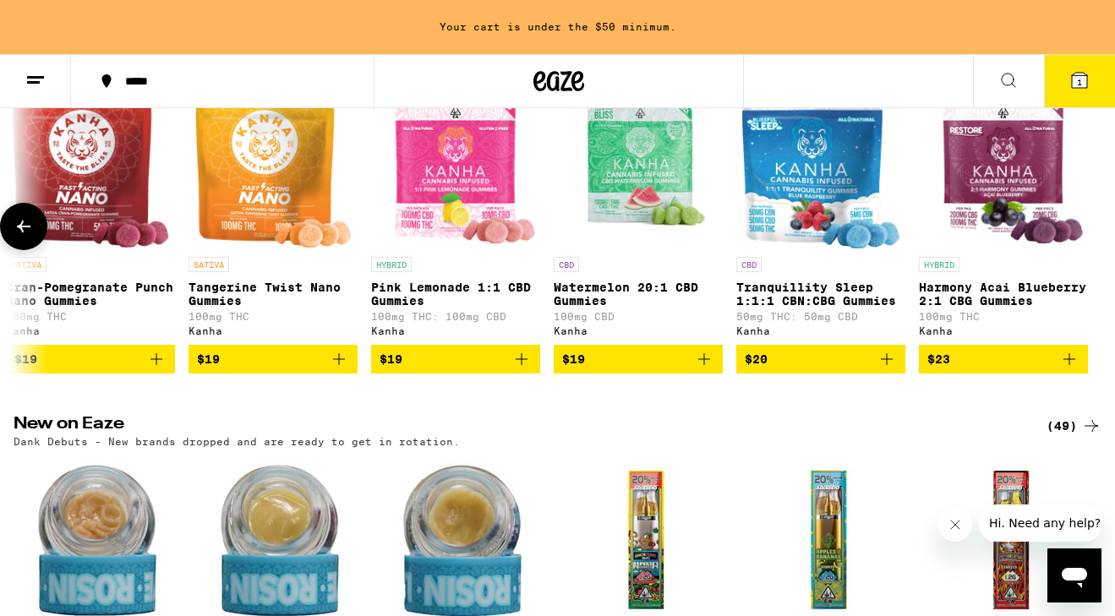
click at [1022, 178] on img "Open page for Harmony Acai Blueberry 2:1 CBG Gummies from Kanha" at bounding box center [1004, 163] width 166 height 169
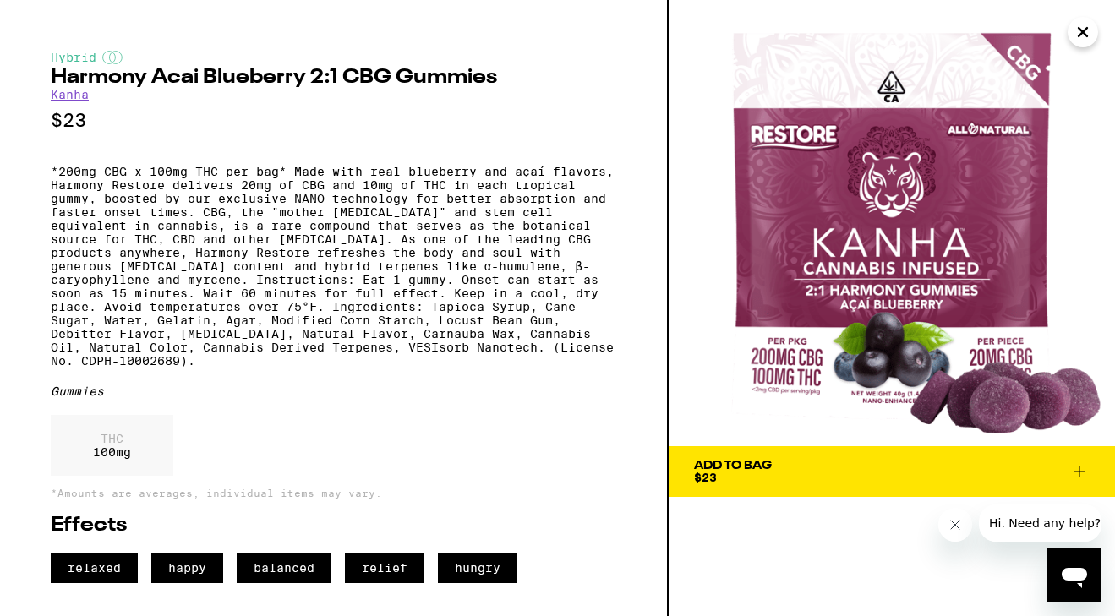
click at [1065, 473] on span "Add To Bag $23" at bounding box center [892, 472] width 396 height 24
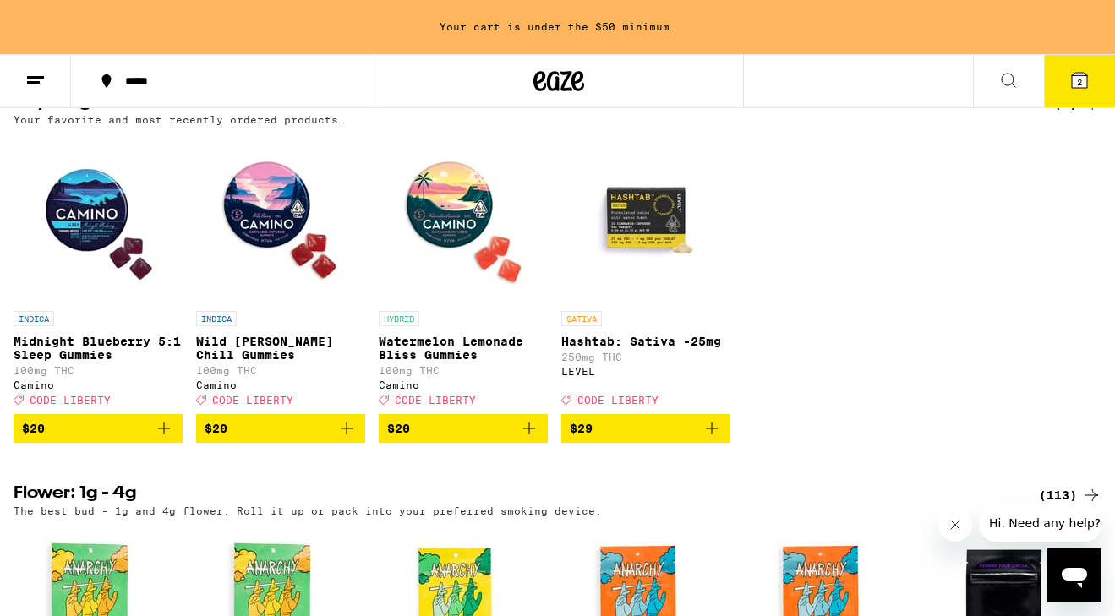
scroll to position [1752, 0]
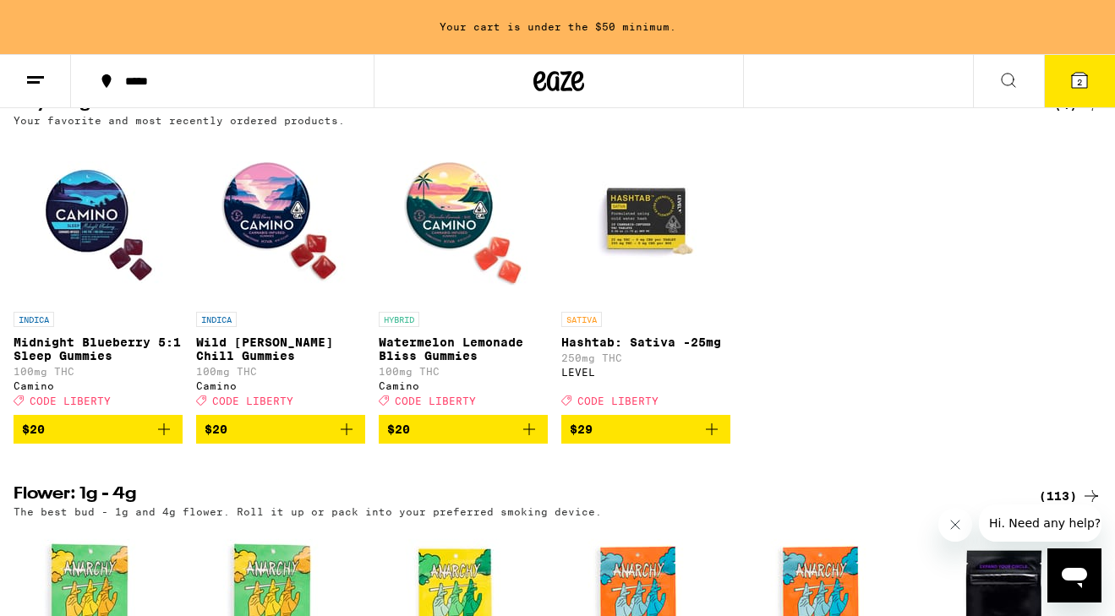
click at [467, 363] on p "Watermelon Lemonade Bliss Gummies" at bounding box center [463, 349] width 169 height 27
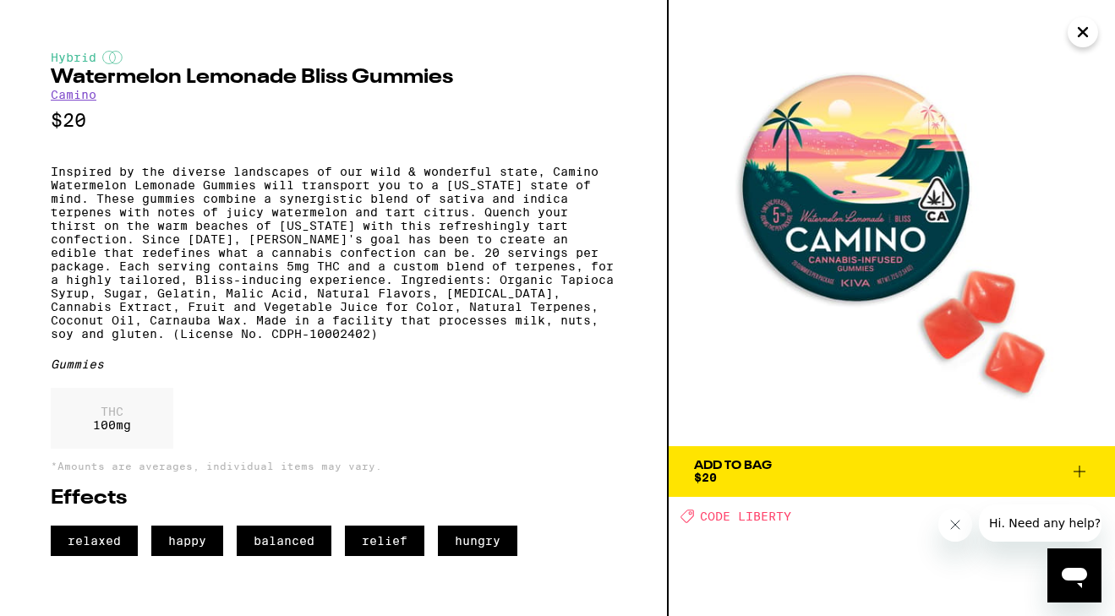
click at [1081, 30] on icon "Close" at bounding box center [1083, 32] width 8 height 8
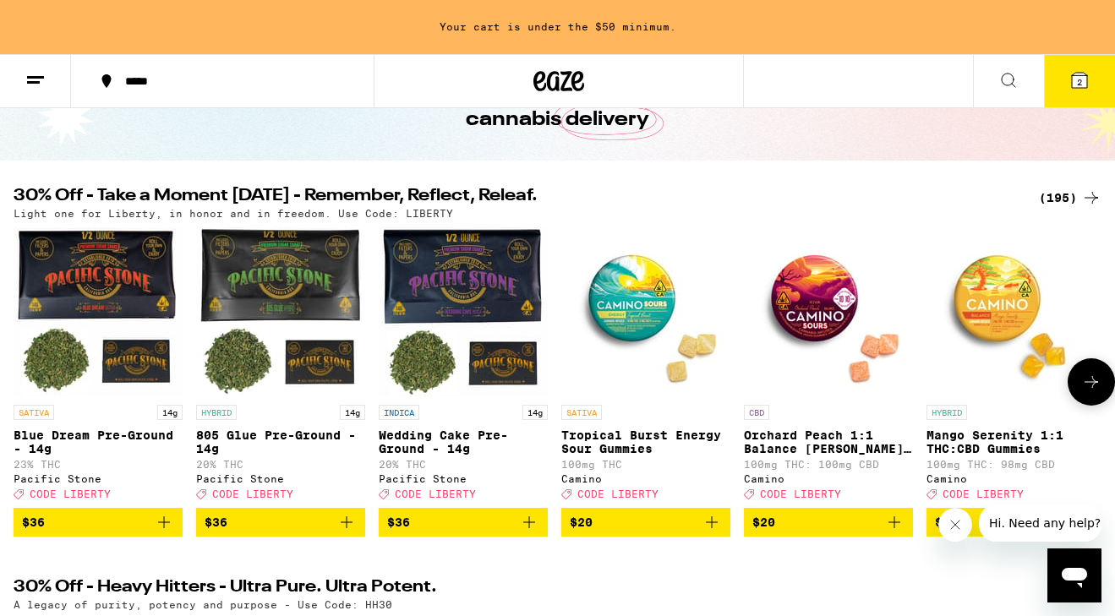
scroll to position [113, 0]
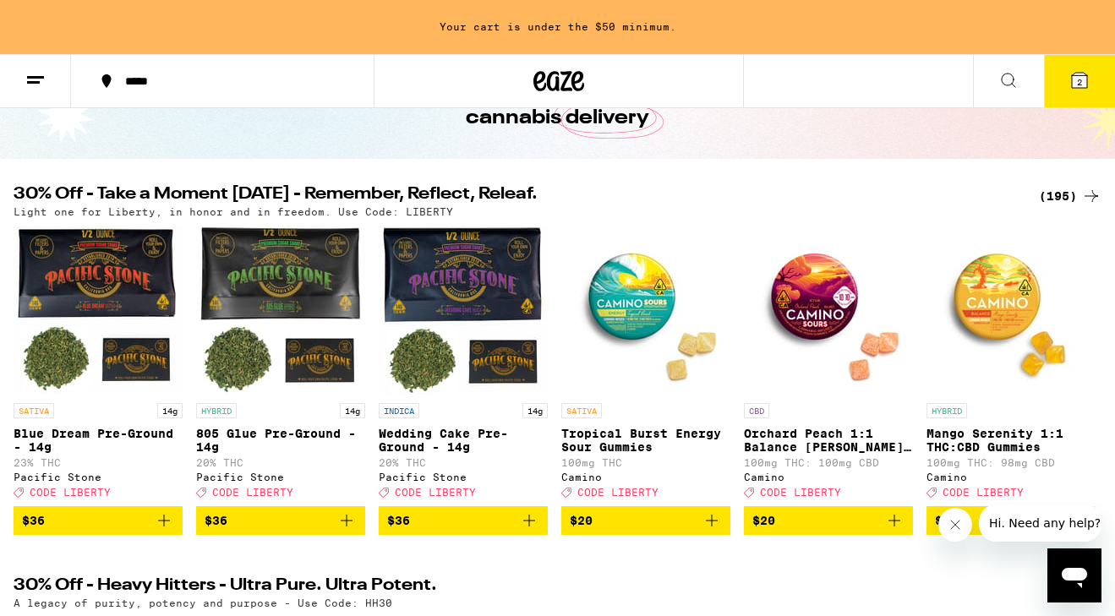
click at [1001, 78] on icon at bounding box center [1009, 80] width 20 height 20
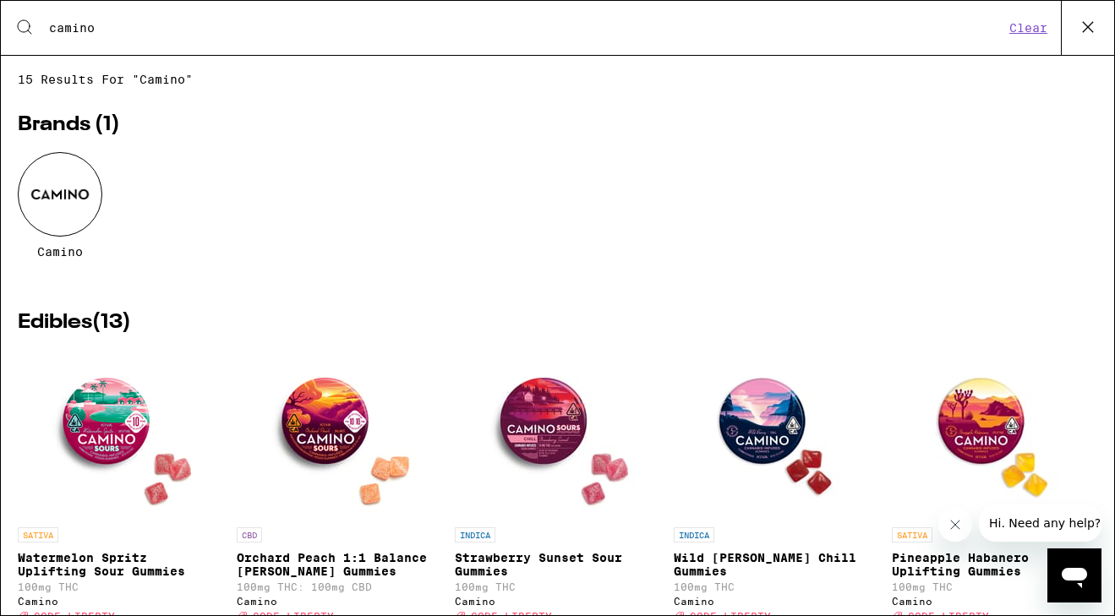
type input "camino"
click at [879, 2] on div "Search for Products camino Clear" at bounding box center [558, 28] width 1114 height 54
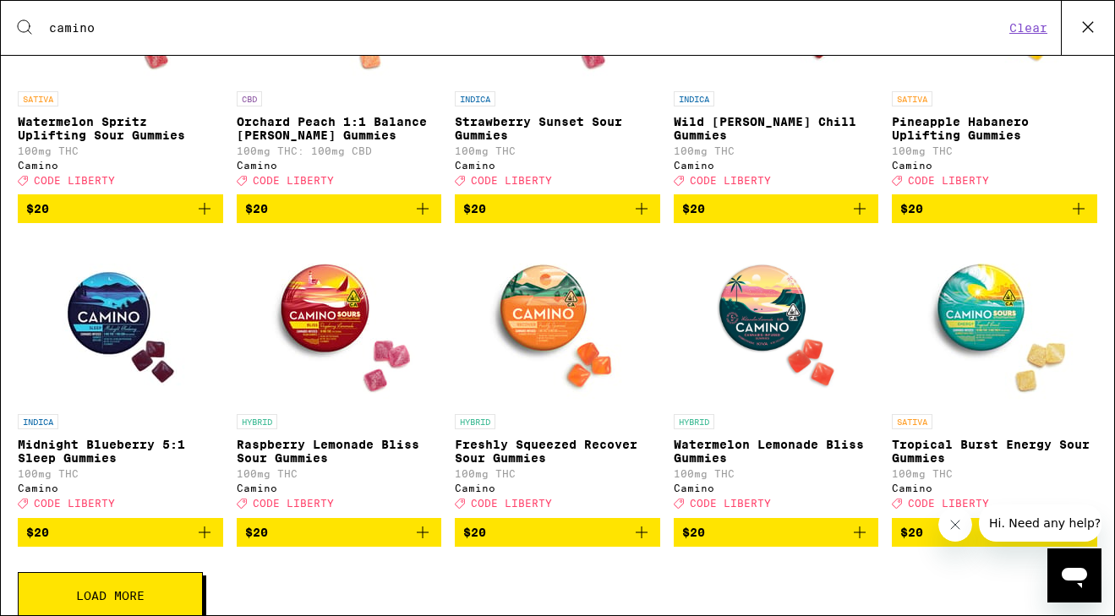
scroll to position [479, 0]
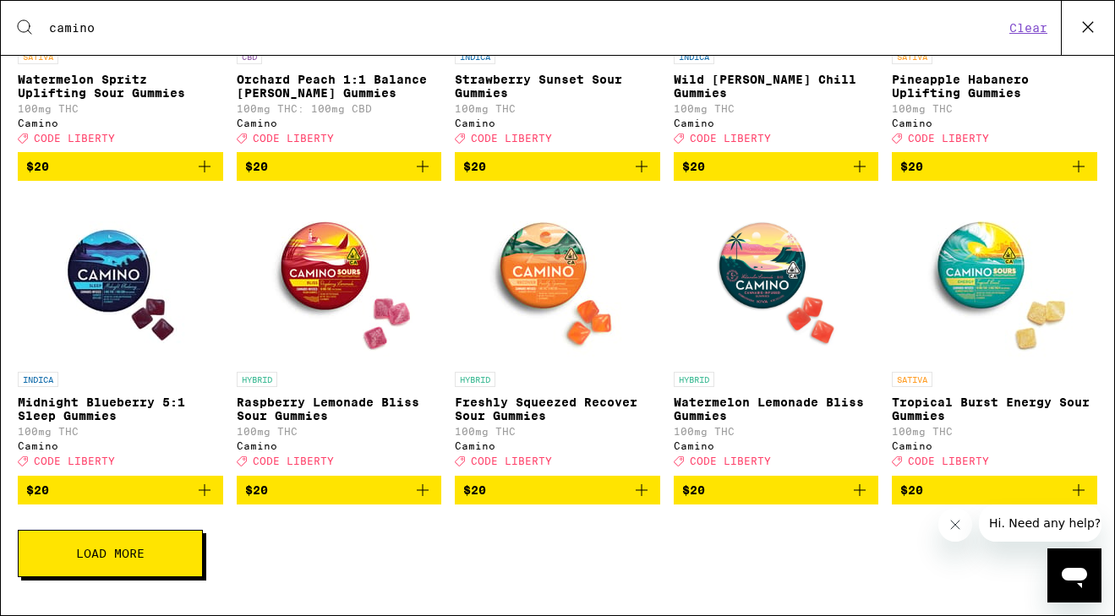
click at [863, 501] on icon "Add to bag" at bounding box center [860, 490] width 20 height 20
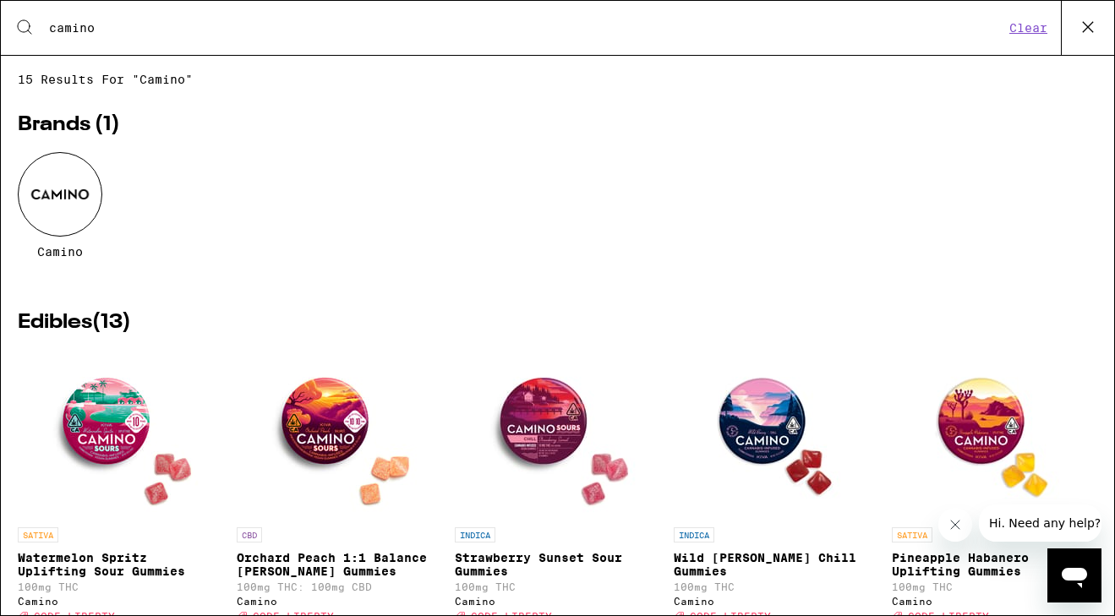
scroll to position [0, 0]
click at [1099, 12] on button at bounding box center [1087, 28] width 53 height 54
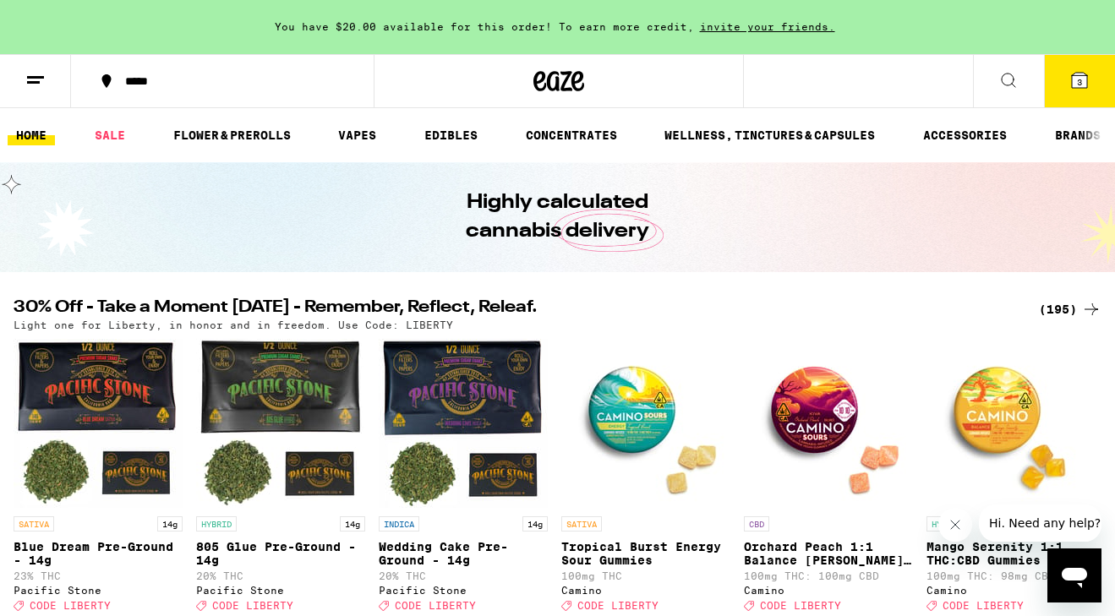
click at [1081, 77] on span "3" at bounding box center [1079, 82] width 5 height 10
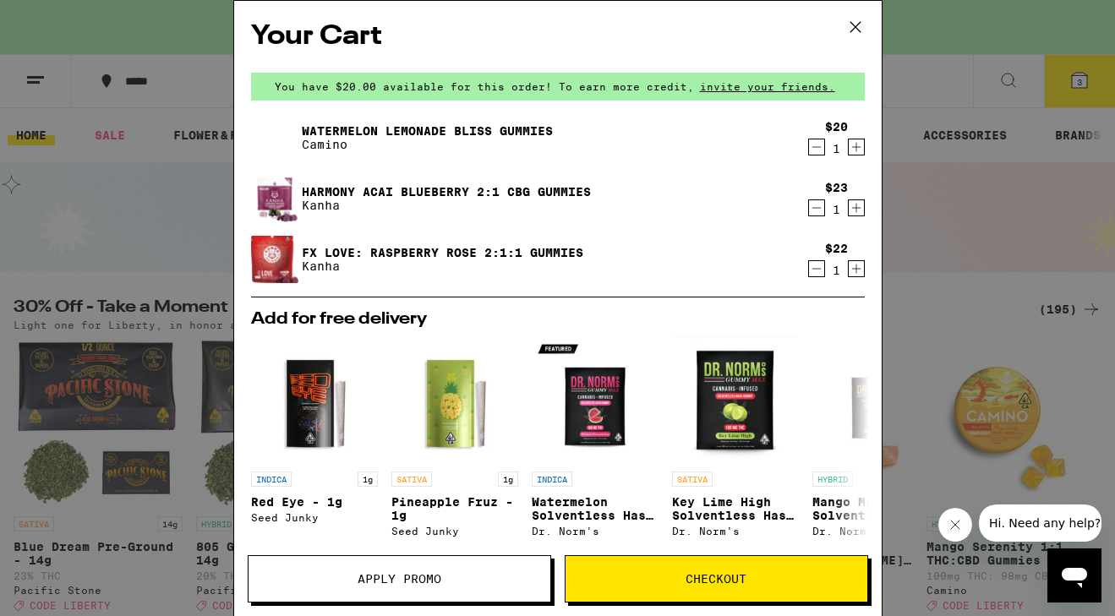
drag, startPoint x: 852, startPoint y: 18, endPoint x: 757, endPoint y: 127, distance: 145.0
click at [757, 127] on div "Your Cart You have $20.00 available for this order! To earn more credit, invite…" at bounding box center [557, 308] width 649 height 616
click at [852, 25] on icon at bounding box center [855, 26] width 25 height 25
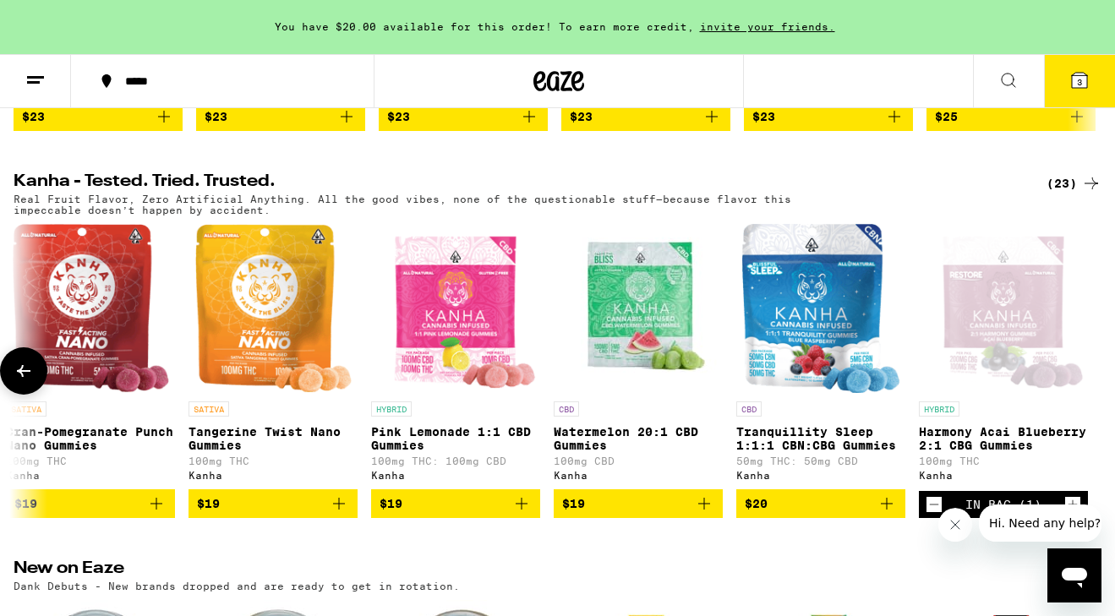
scroll to position [908, 0]
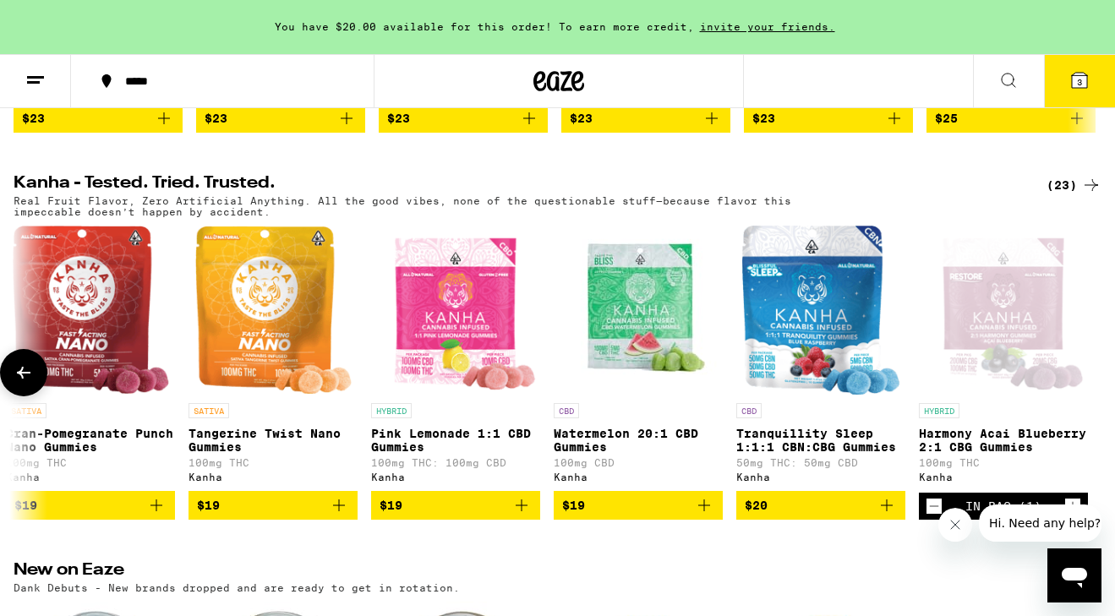
click at [478, 331] on img "Open page for Pink Lemonade 1:1 CBD Gummies from Kanha" at bounding box center [456, 310] width 166 height 169
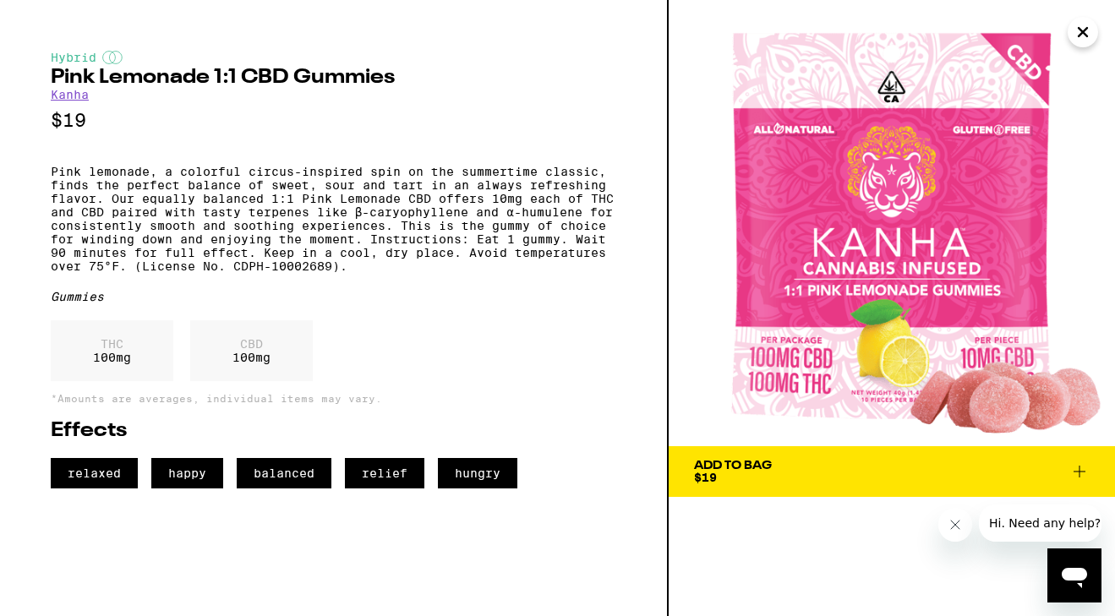
click at [1092, 36] on icon "Close" at bounding box center [1083, 31] width 20 height 25
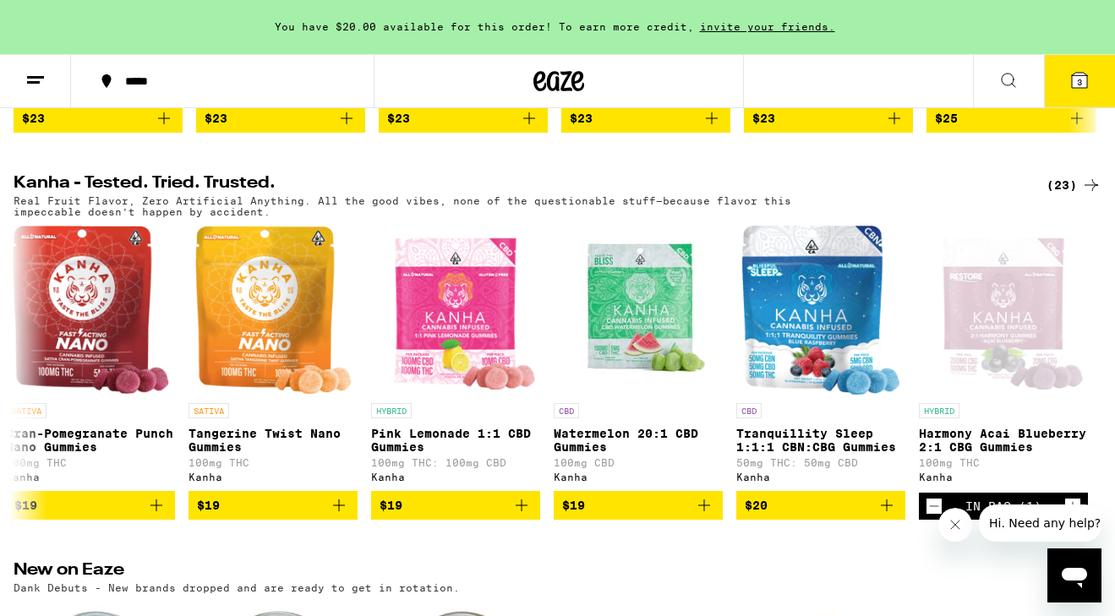
click at [1079, 79] on span "3" at bounding box center [1079, 82] width 5 height 10
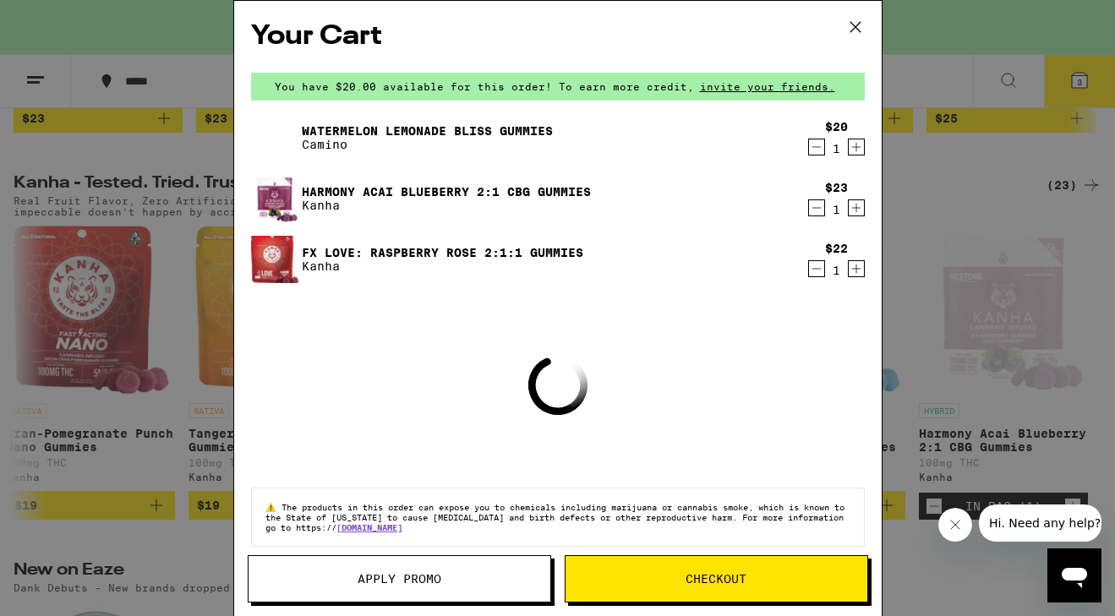
click at [523, 250] on link "FX LOVE: Raspberry Rose 2:1:1 Gummies" at bounding box center [443, 253] width 282 height 14
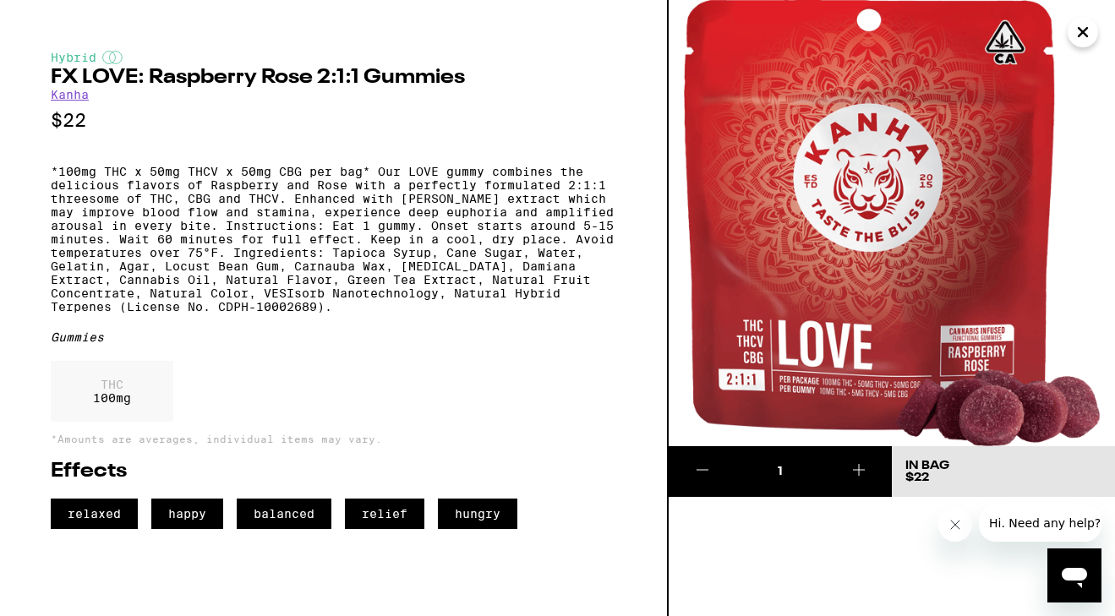
click at [864, 476] on icon at bounding box center [859, 470] width 20 height 20
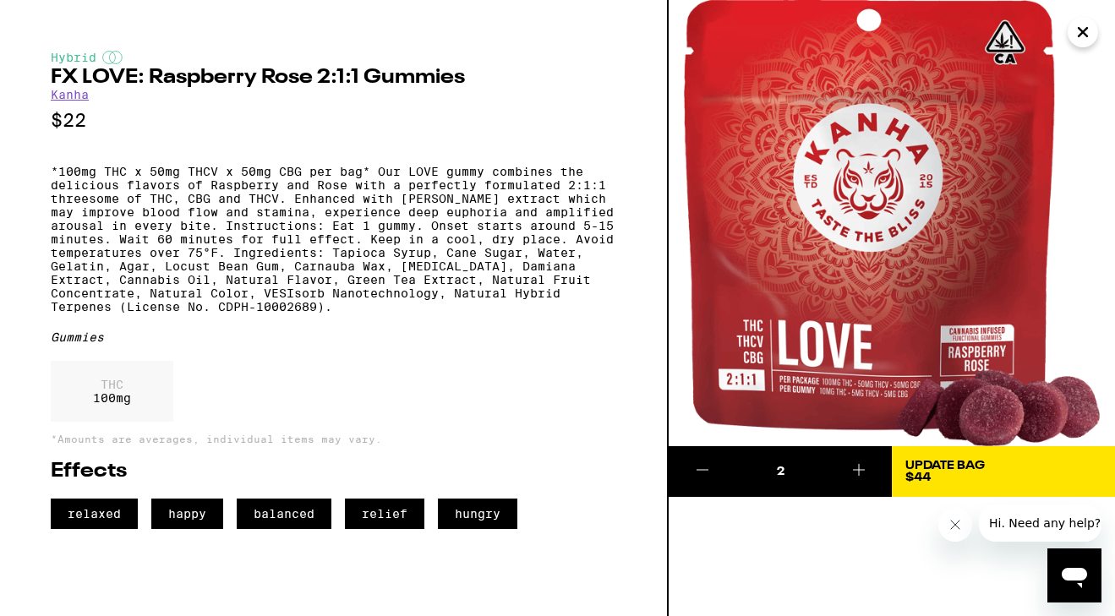
click at [1084, 24] on icon "Close" at bounding box center [1083, 31] width 20 height 25
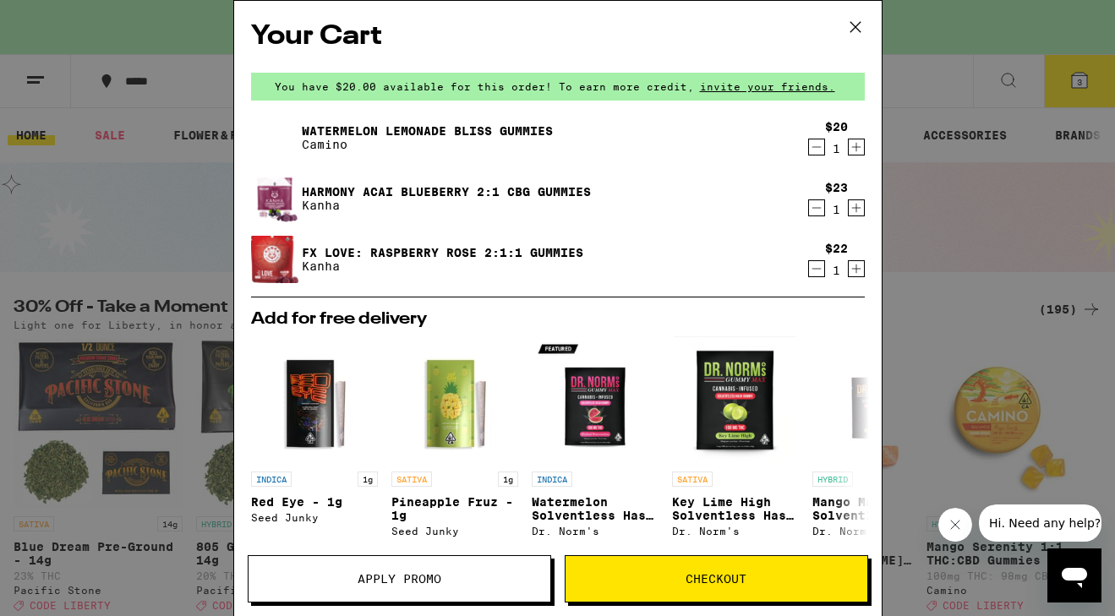
click at [858, 272] on icon "Increment" at bounding box center [856, 269] width 15 height 20
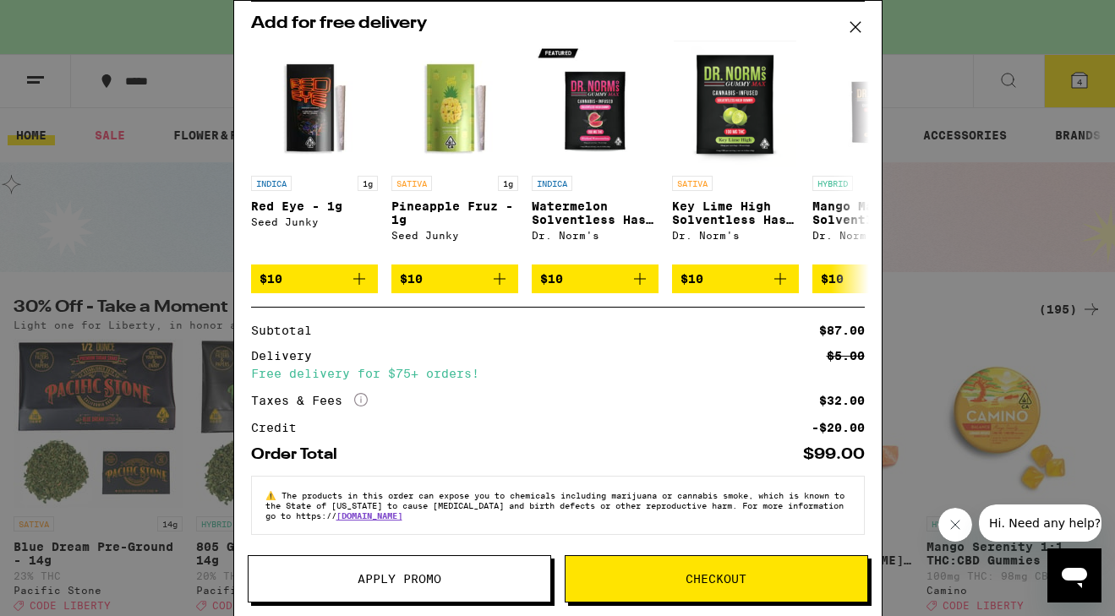
scroll to position [309, 0]
click at [717, 245] on div "SATIVA Key Lime High Solventless Hash Gummy Dr. Norm's" at bounding box center [735, 216] width 127 height 80
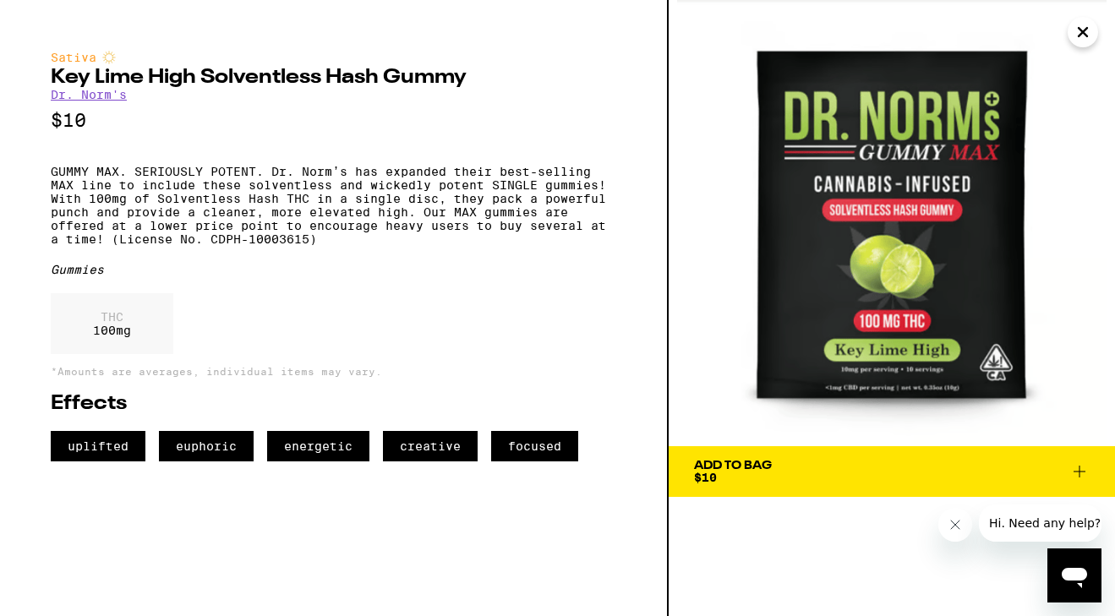
click at [1076, 44] on icon "Close" at bounding box center [1083, 31] width 20 height 25
